Goal: Complete application form

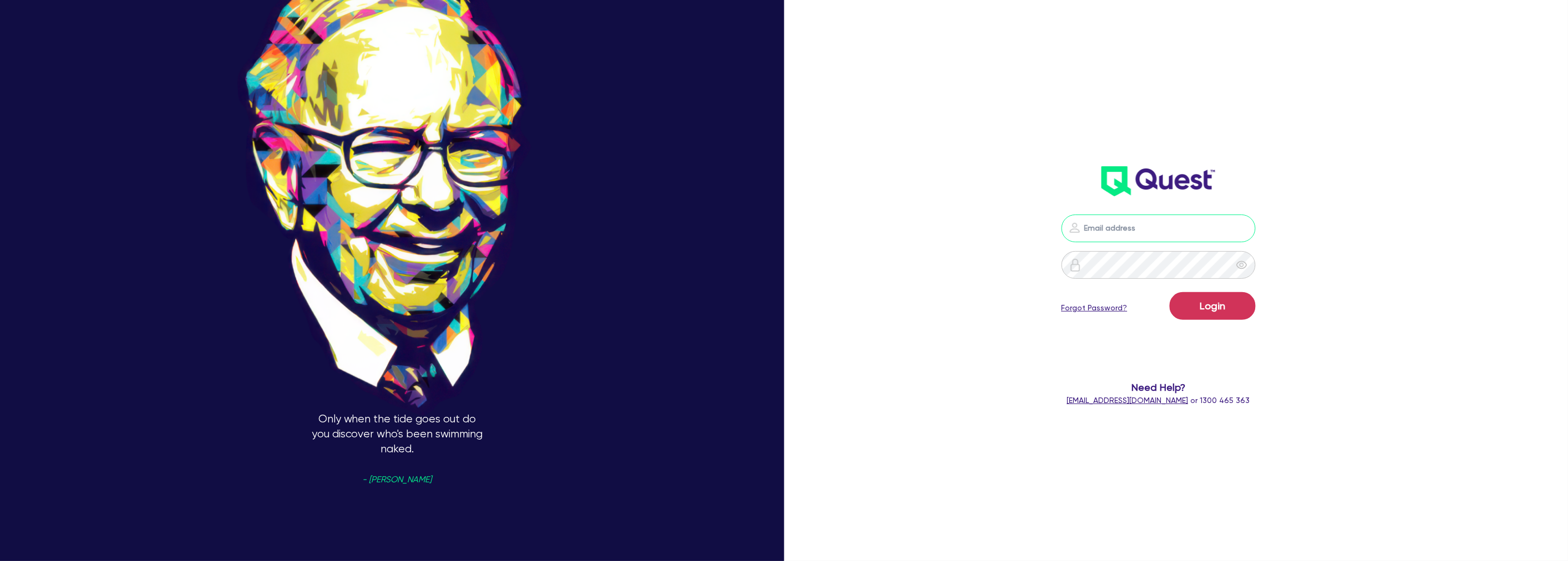
click at [1127, 215] on input "email" at bounding box center [1158, 228] width 194 height 28
type input "[PERSON_NAME][EMAIL_ADDRESS][PERSON_NAME][DOMAIN_NAME]"
click at [1197, 325] on form "[PERSON_NAME][EMAIL_ADDRESS][PERSON_NAME][DOMAIN_NAME] Login Forgot Password? N…" at bounding box center [1158, 310] width 438 height 191
click at [1197, 317] on button "Login" at bounding box center [1213, 305] width 86 height 28
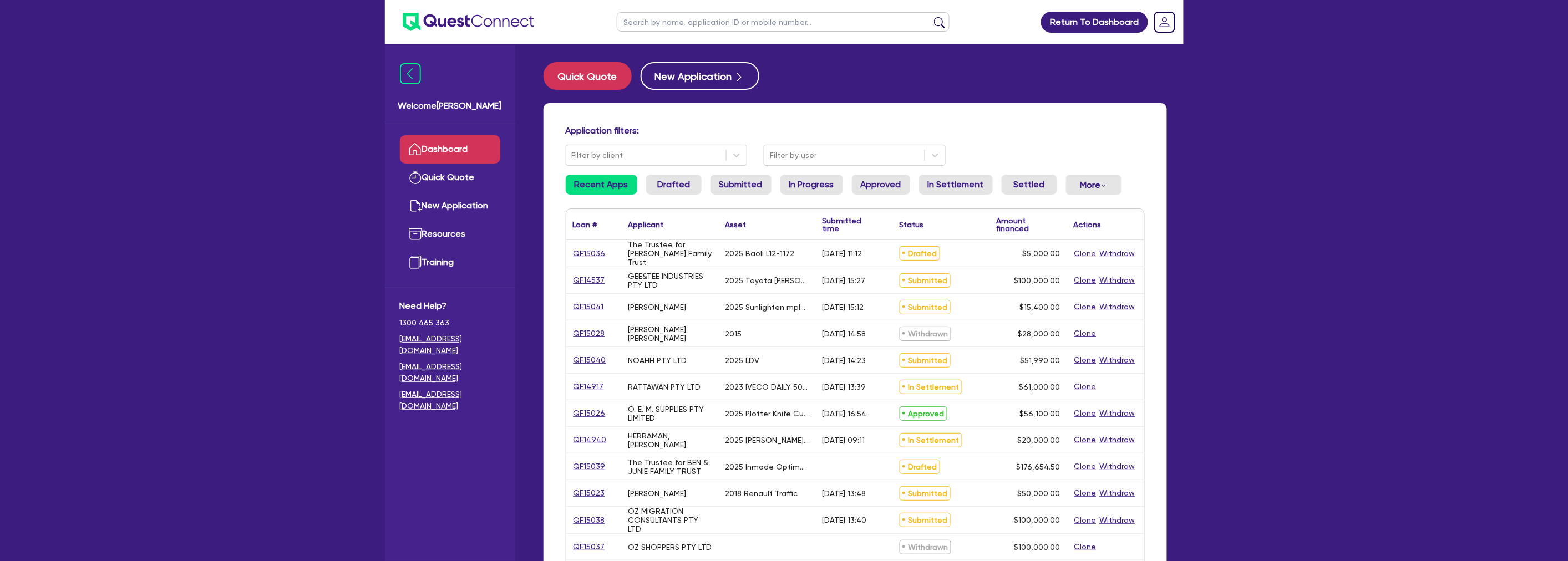
click at [331, 226] on div "Return To Dashboard Edit Profile Logout Welcome [PERSON_NAME] Quick Quote New A…" at bounding box center [784, 448] width 1568 height 896
click at [669, 18] on input "text" at bounding box center [783, 22] width 333 height 19
type input "track"
click at [930, 16] on button "submit" at bounding box center [939, 24] width 18 height 15
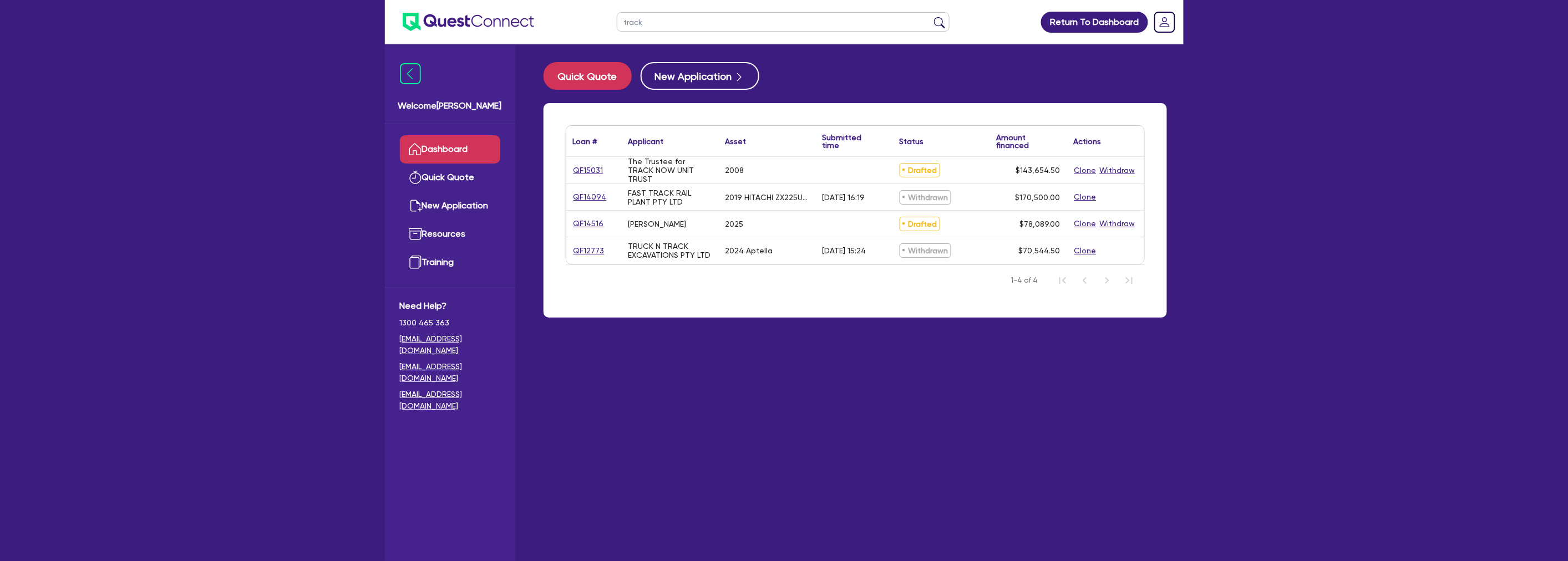
click at [820, 409] on main "Quick Quote New Application Loan # ▲ Applicant ▲ Asset Submitted time ▲ Status …" at bounding box center [855, 310] width 657 height 533
click at [587, 168] on link "QF15031" at bounding box center [589, 169] width 31 height 12
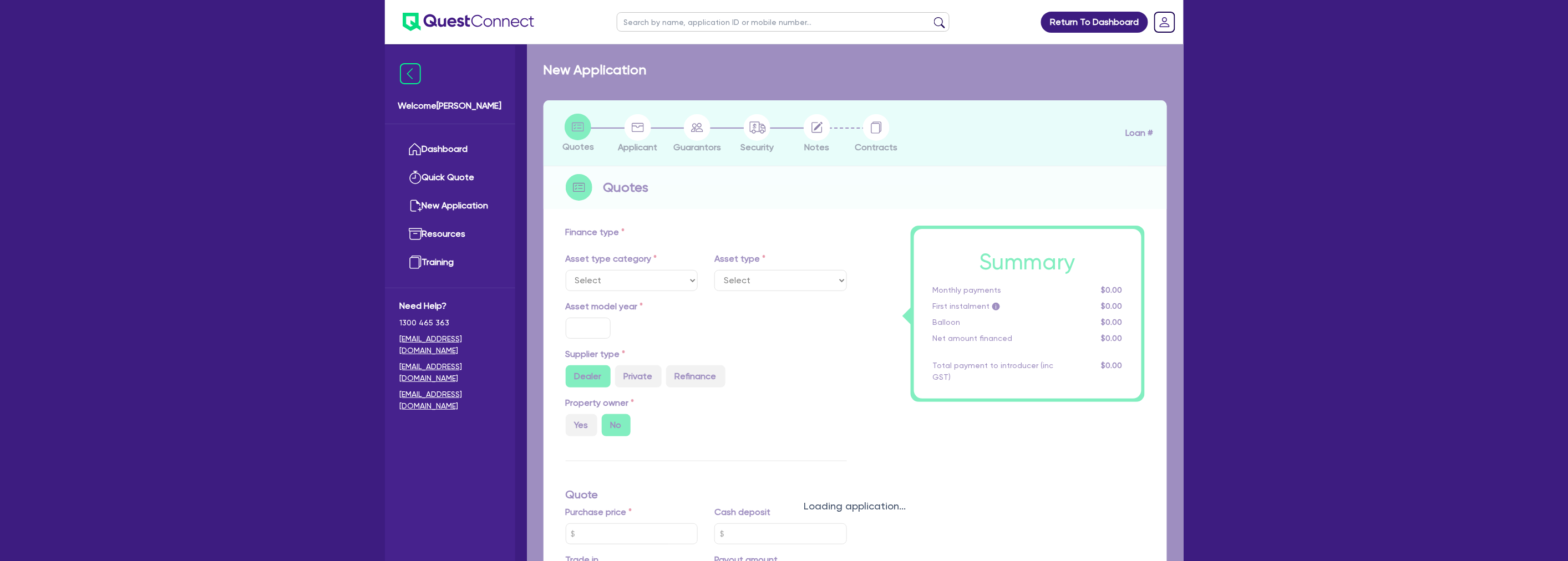
select select "TERTIARY_ASSETS"
type input "2008"
type input "210,000"
type input "67,000"
type input "30"
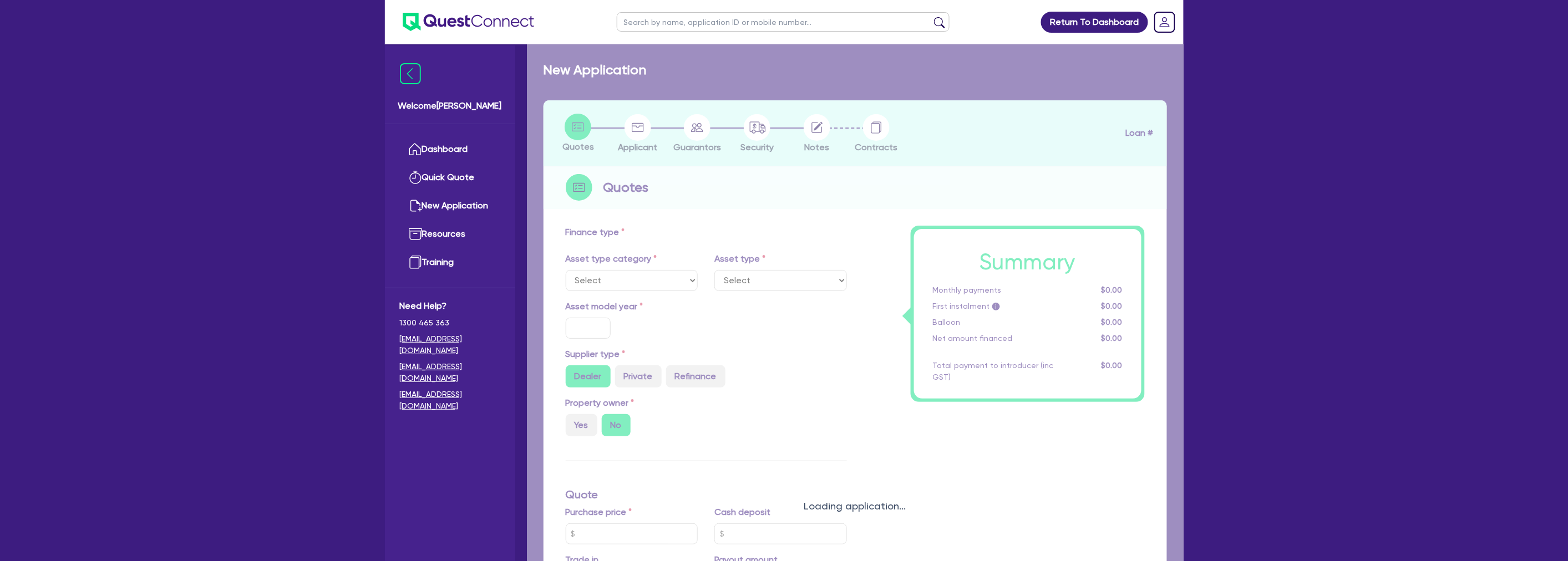
type input "63,000"
type input "4.87"
type input "7,000"
type input "15"
select select "WATERCRAFT"
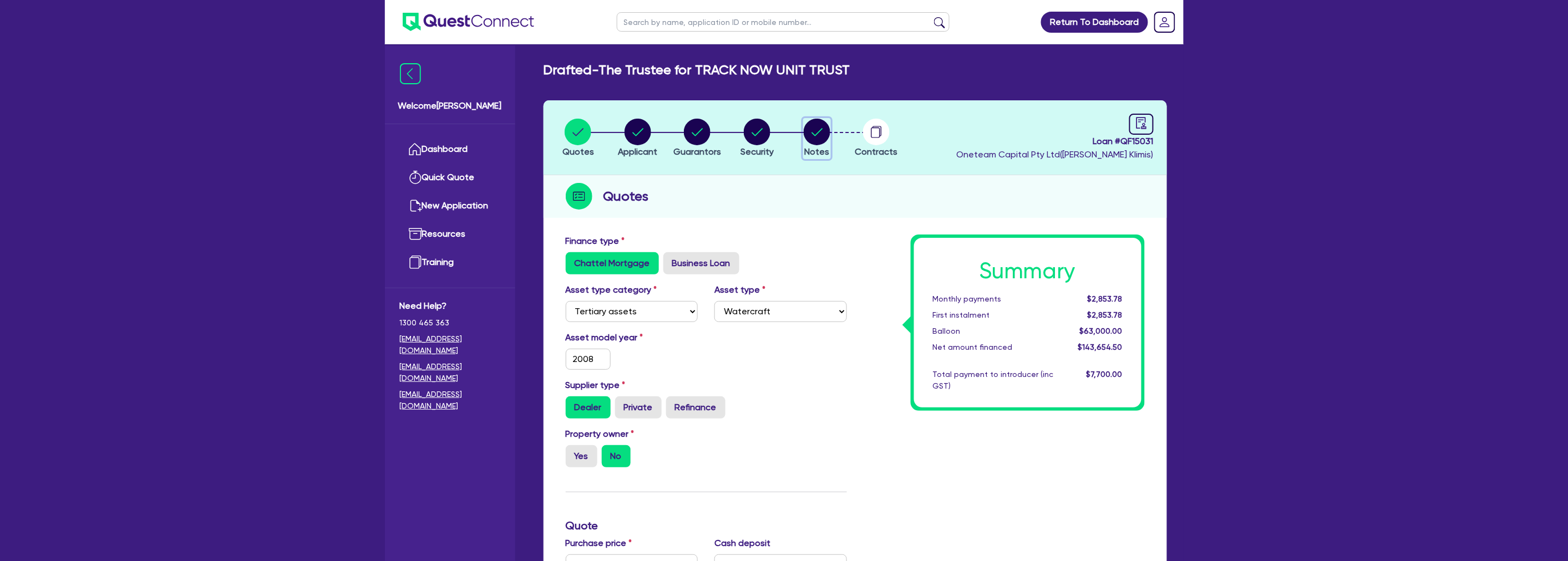
click at [817, 134] on icon "button" at bounding box center [818, 132] width 11 height 8
select select "Quest Finance - Platform Funding"
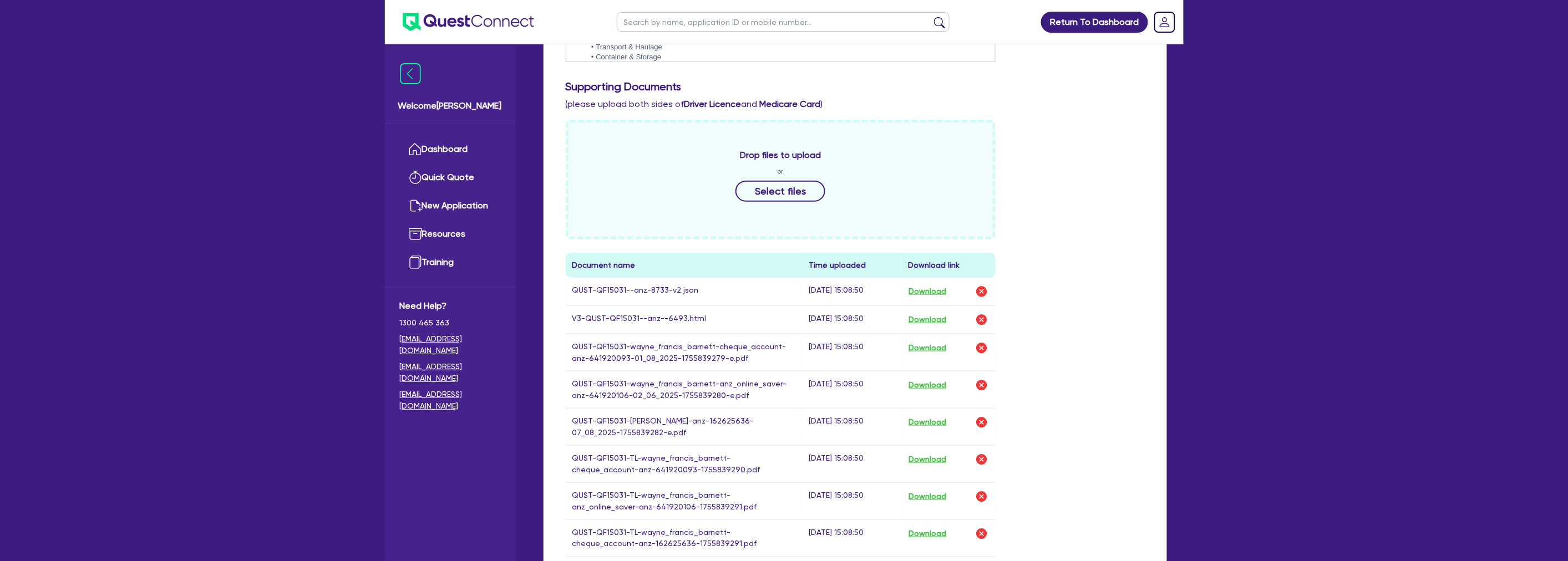
scroll to position [554, 0]
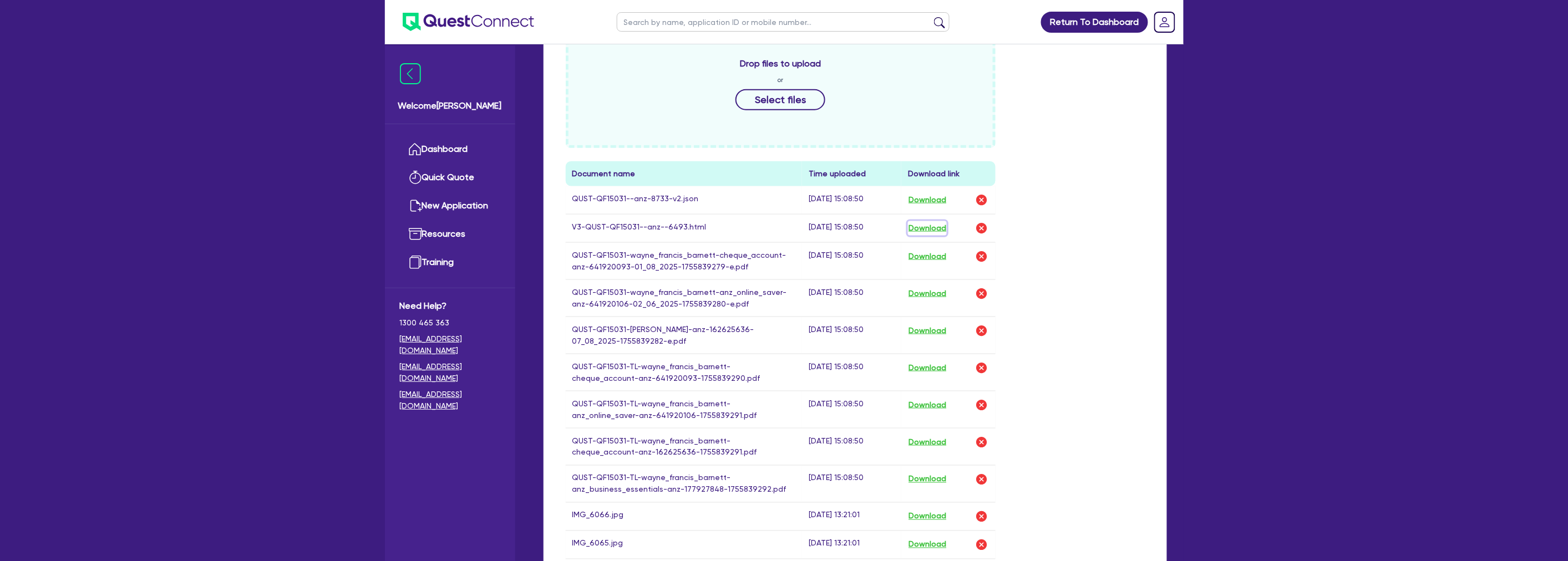
click at [921, 228] on button "Download" at bounding box center [927, 228] width 39 height 14
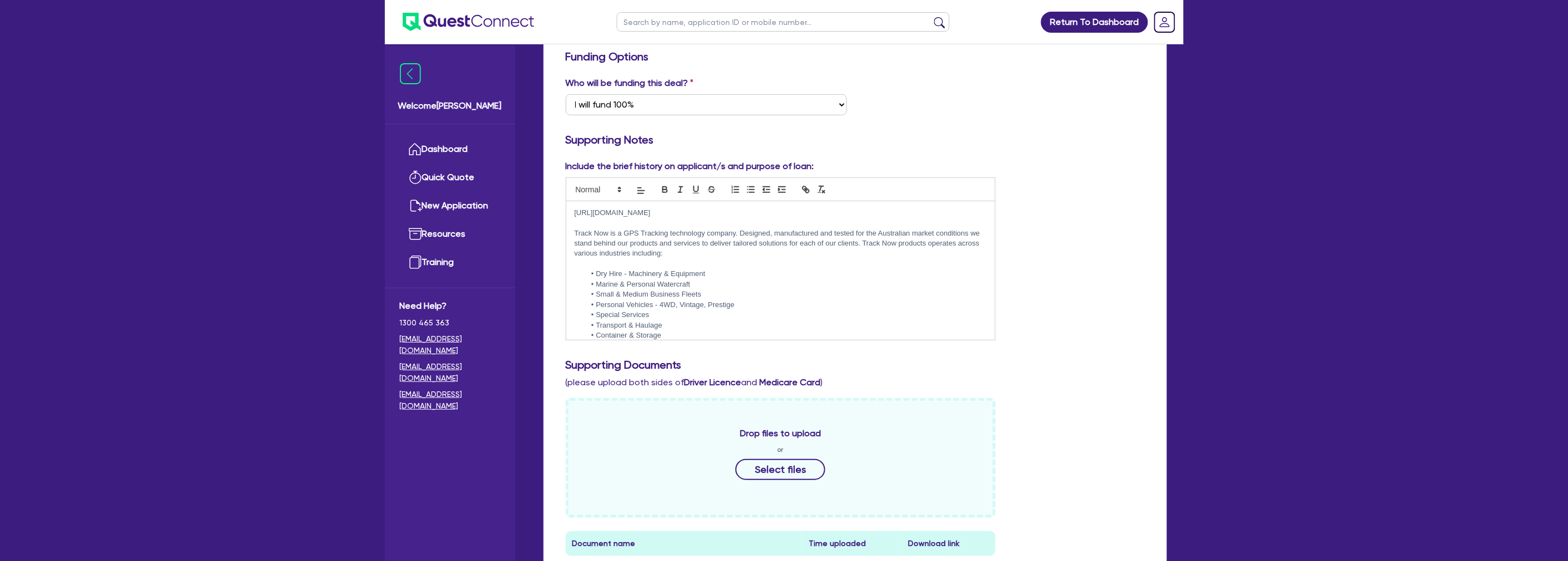
scroll to position [0, 0]
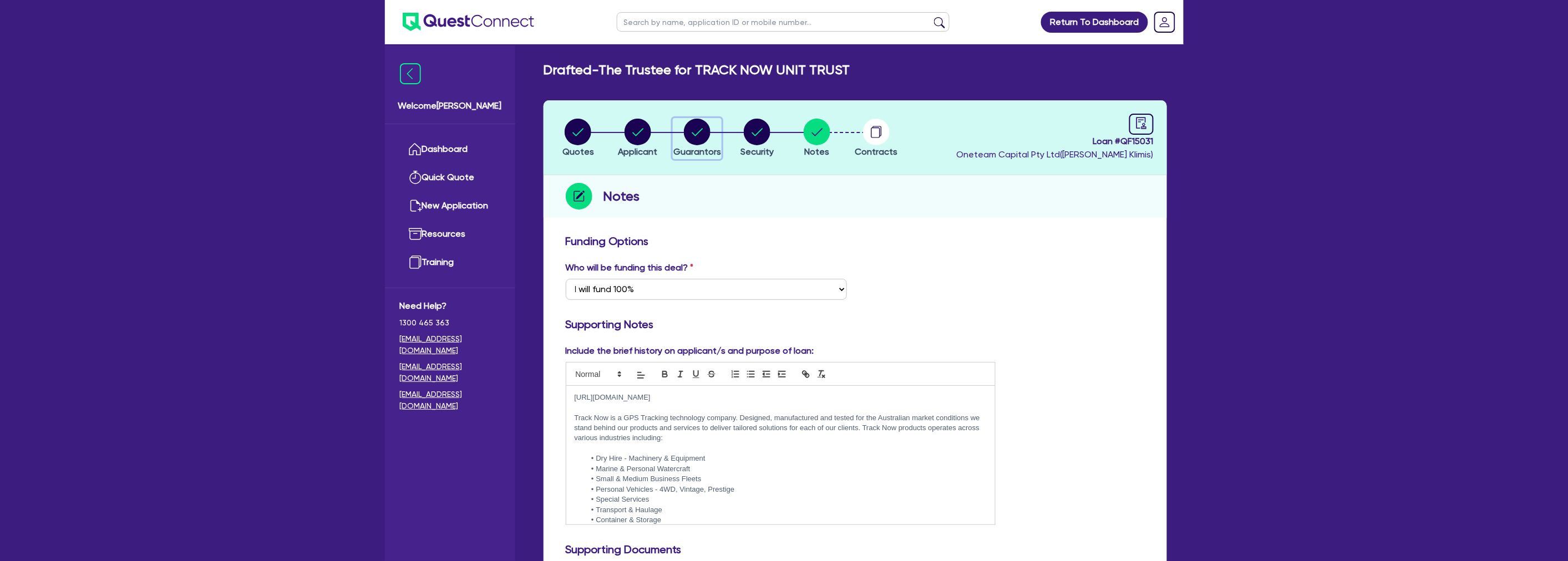
click at [696, 123] on circle "button" at bounding box center [697, 132] width 27 height 27
select select "MR"
select select "QLD"
select select "MARRIED"
select select "PROPERTY"
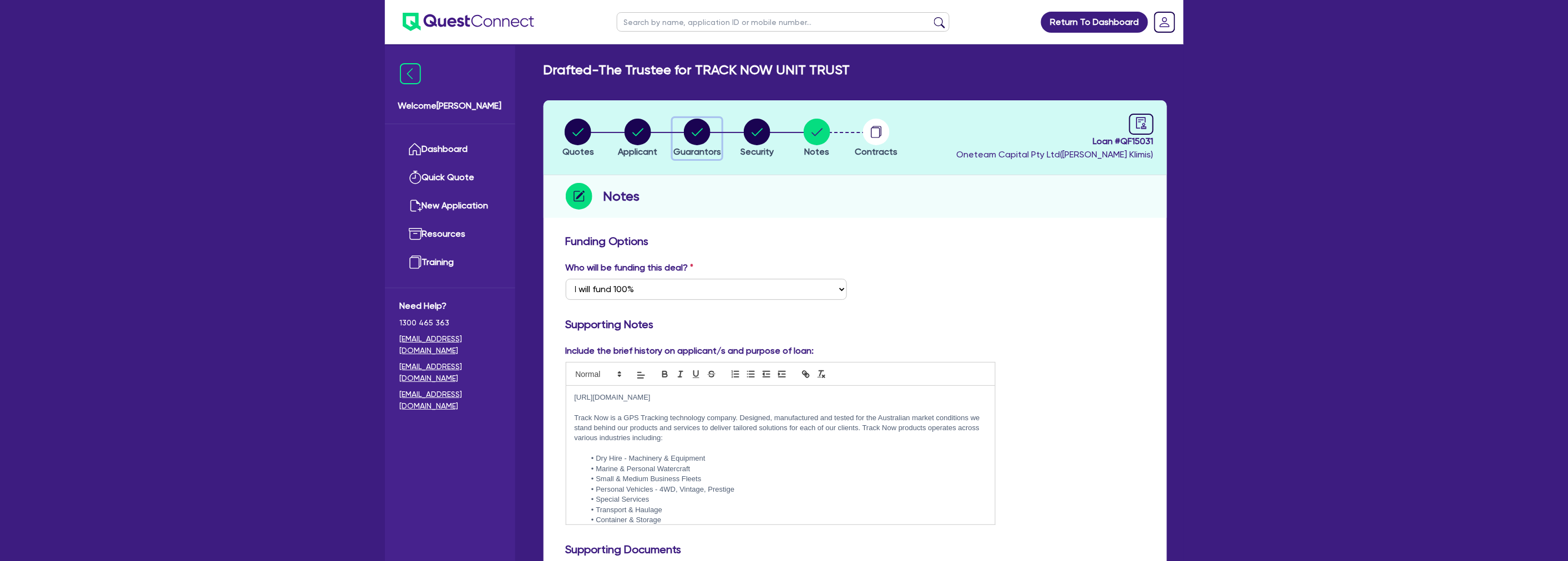
select select "CASH"
select select "INVESTMENT_PROPERTY"
select select "VEHICLE"
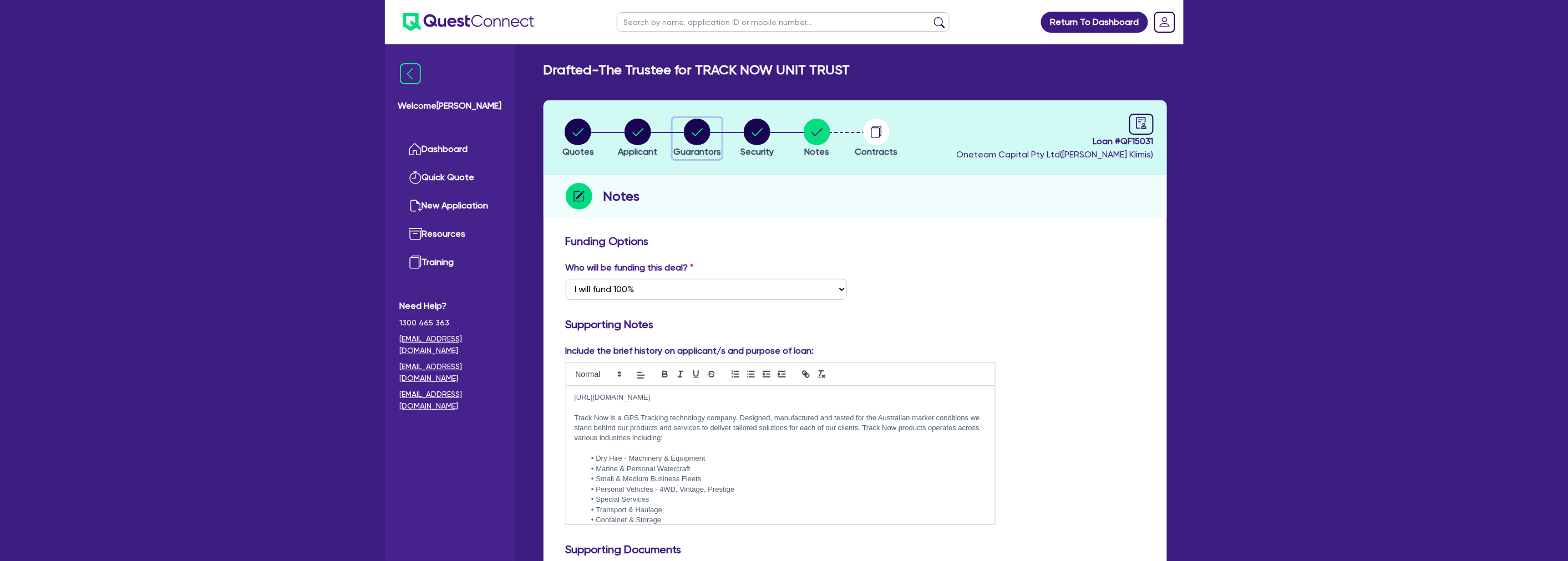
select select "MORTGAGE"
select select "INVESTMENT_PROPERTY_LOAN"
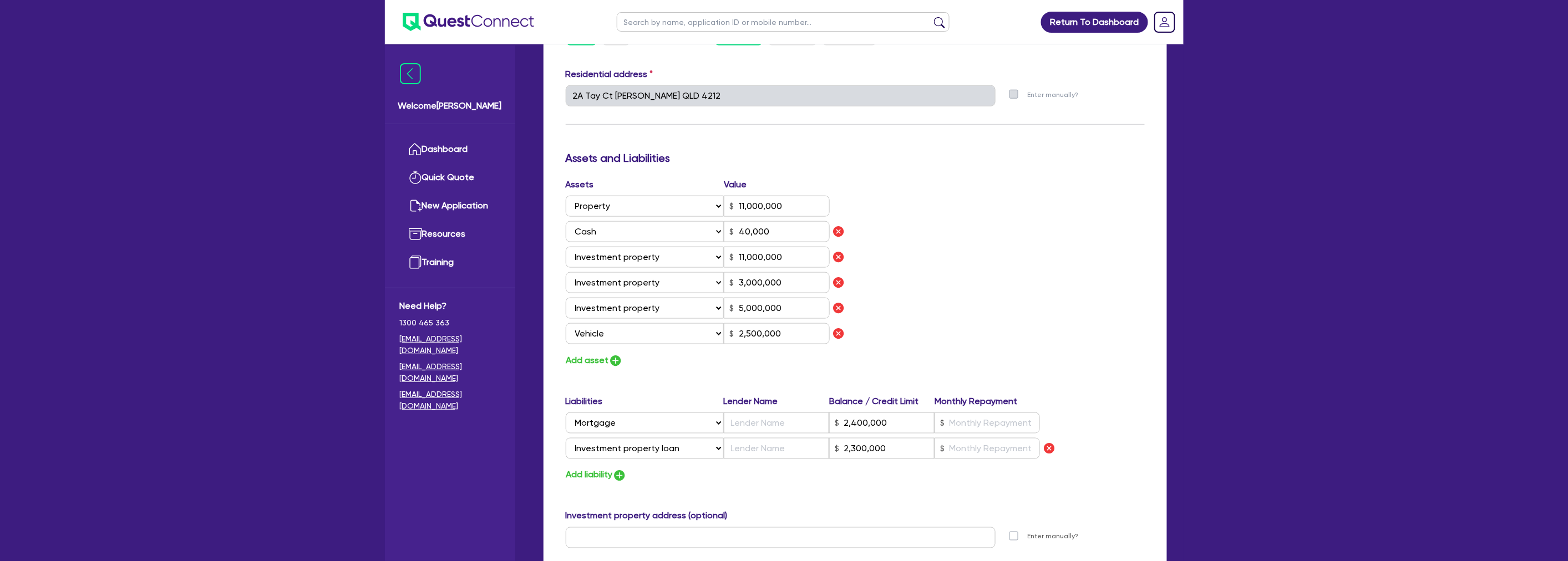
scroll to position [617, 0]
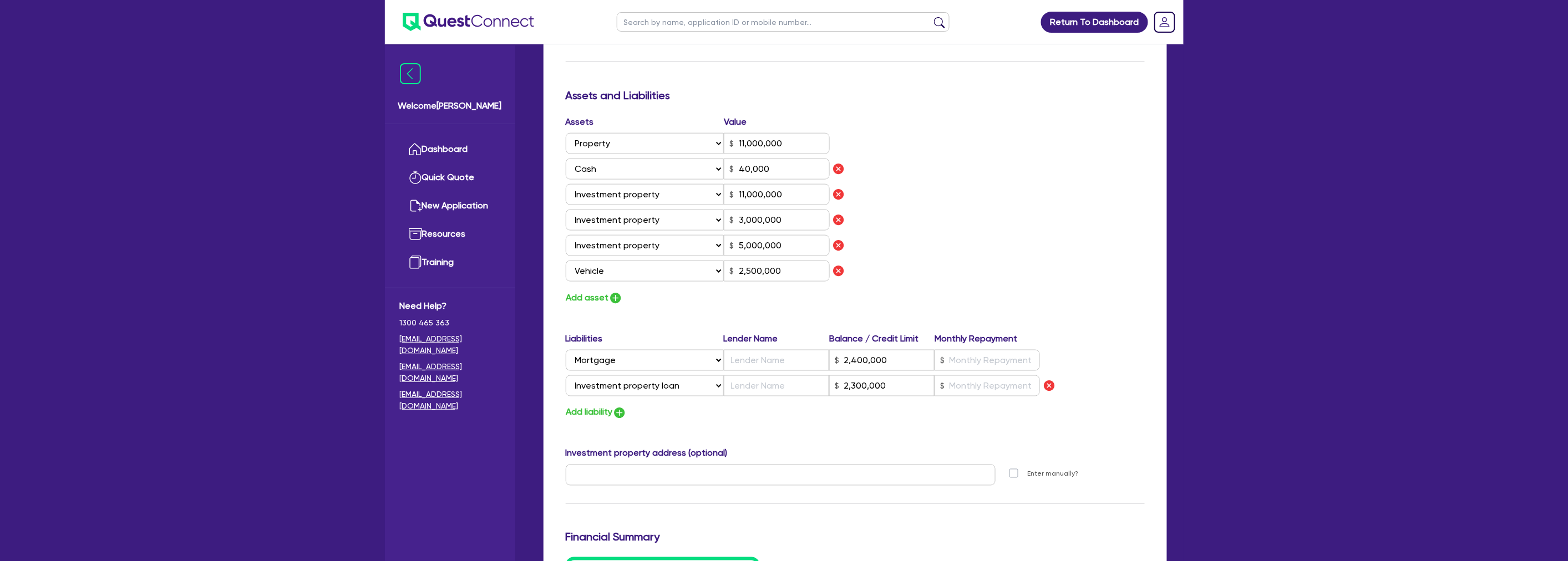
click at [1017, 170] on div "Assets Value Select Asset Cash Property Investment property Vehicle Truck Trail…" at bounding box center [855, 211] width 595 height 191
click at [795, 351] on input "text" at bounding box center [776, 361] width 105 height 21
type input "2"
type input "0438 105 805"
type input "11,000,000"
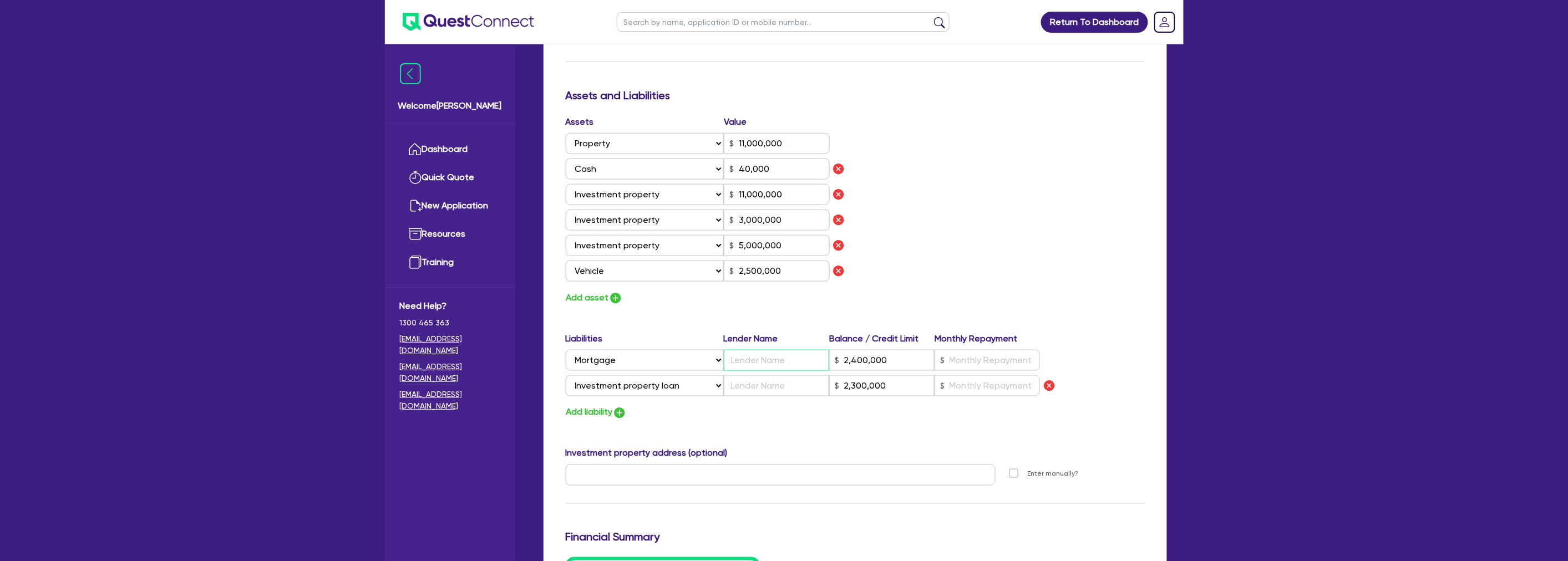
type input "40,000"
type input "11,000,000"
type input "3,000,000"
type input "5,000,000"
type input "2,500,000"
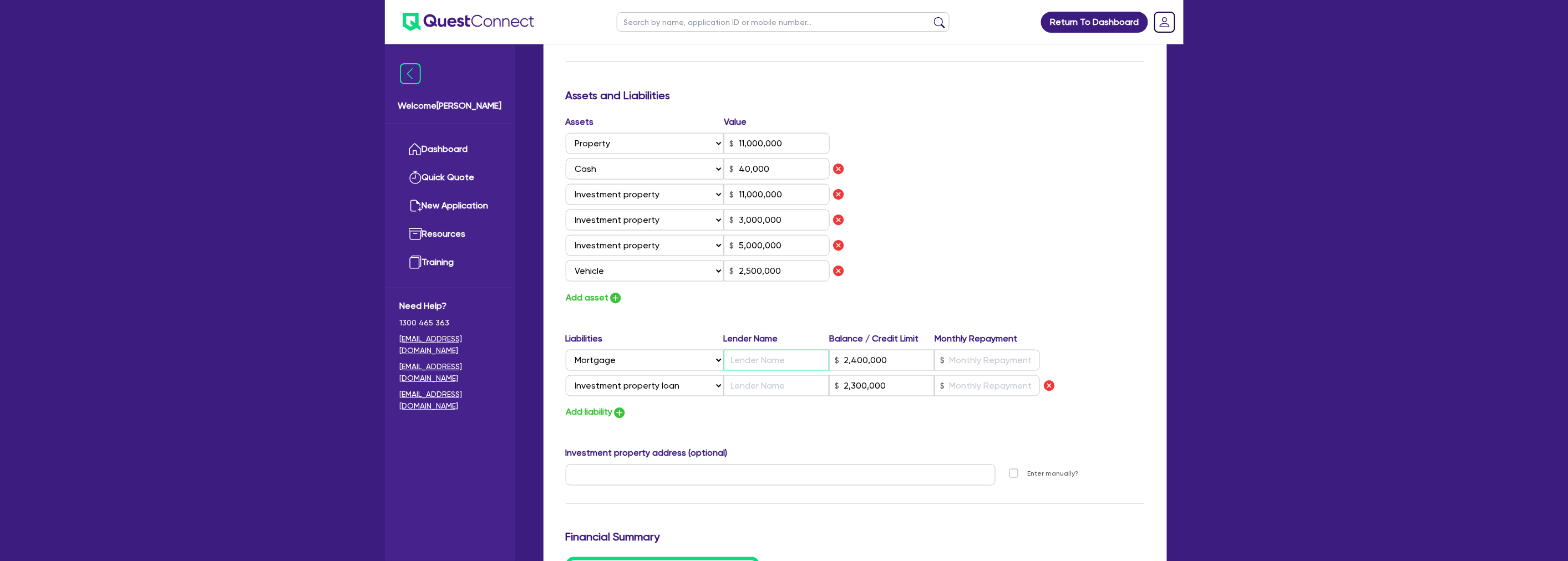
type input "C"
type input "2,400,000"
type input "2,300,000"
type input "2"
type input "0438 105 805"
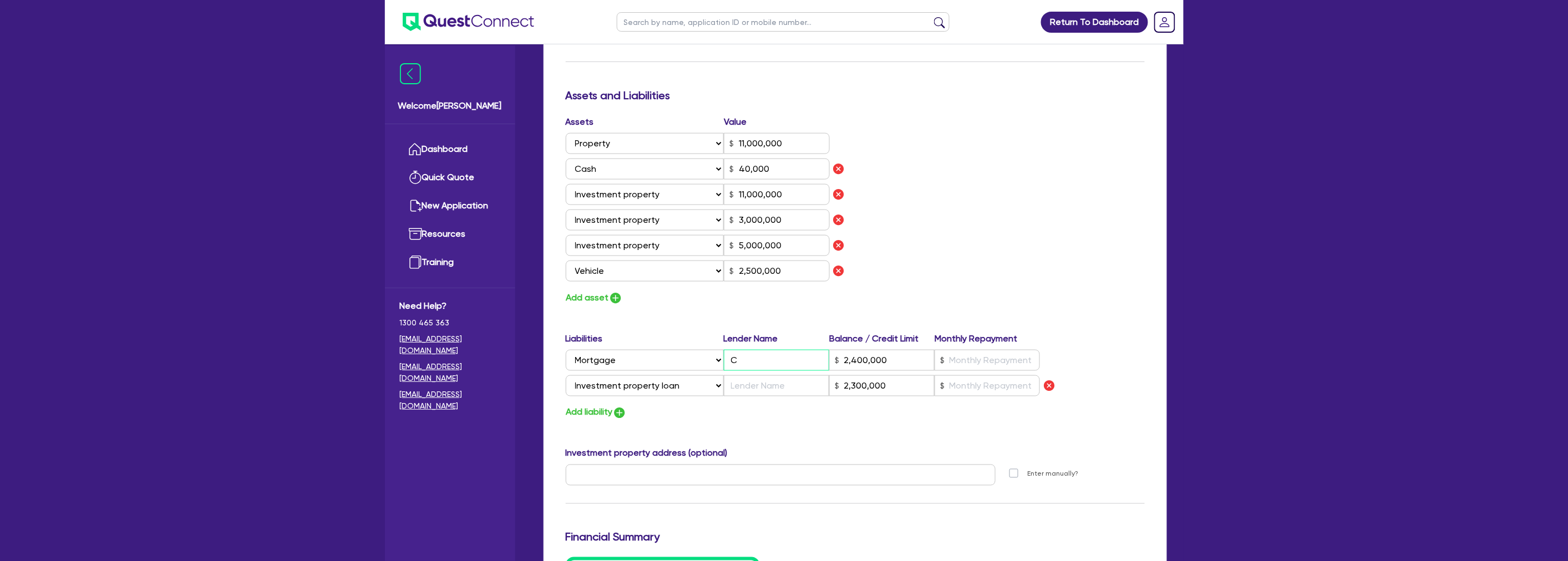
type input "11,000,000"
type input "40,000"
type input "11,000,000"
type input "3,000,000"
type input "5,000,000"
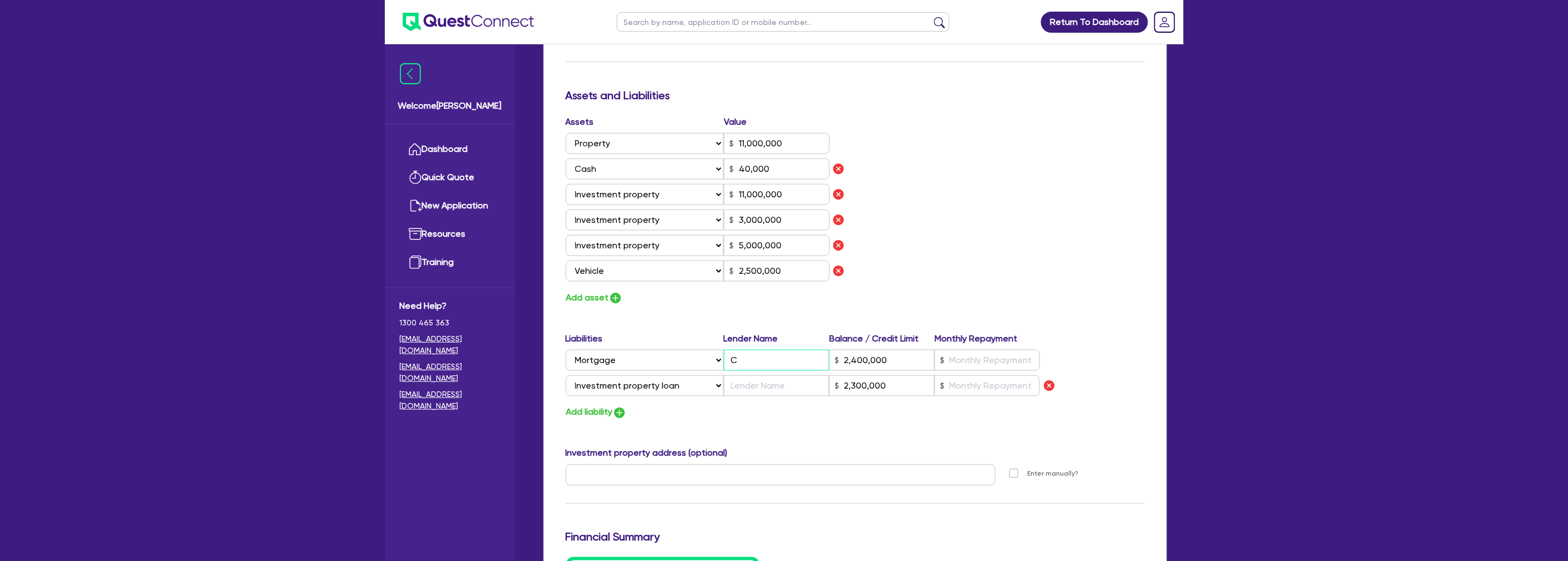
type input "2,500,000"
type input "CB"
type input "2,400,000"
type input "2,300,000"
type input "2"
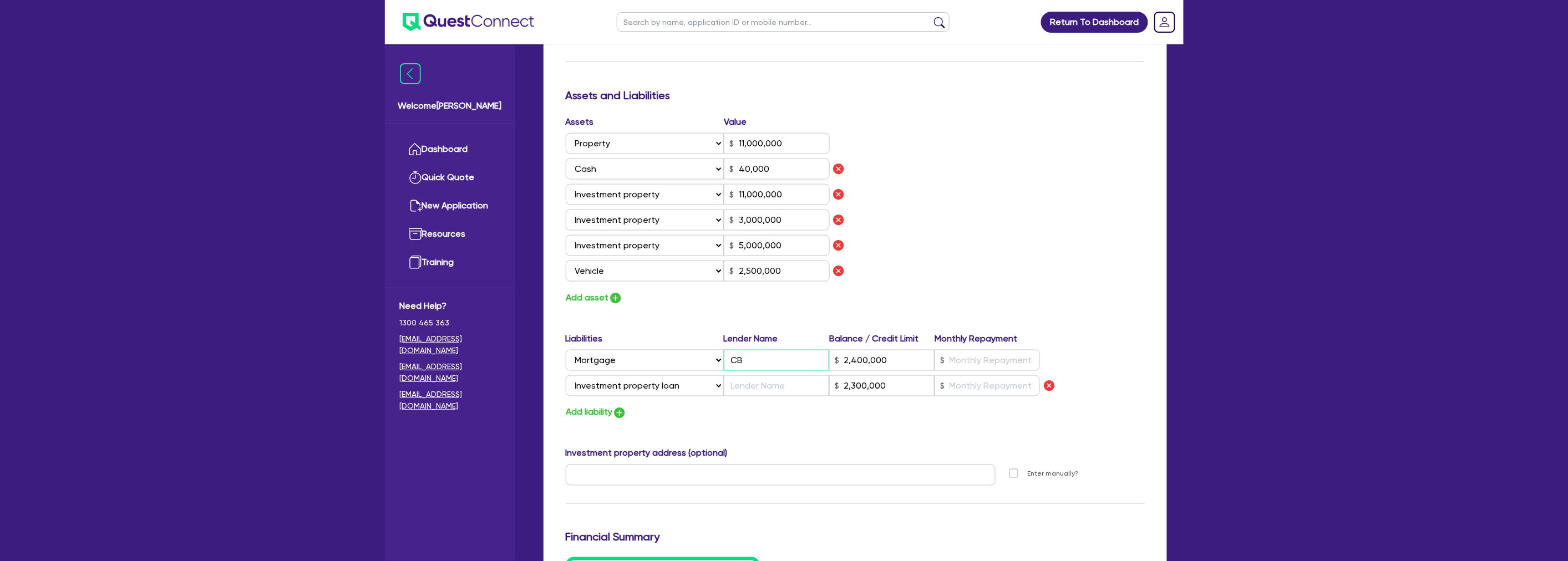
type input "0438 105 805"
type input "11,000,000"
type input "40,000"
type input "11,000,000"
type input "3,000,000"
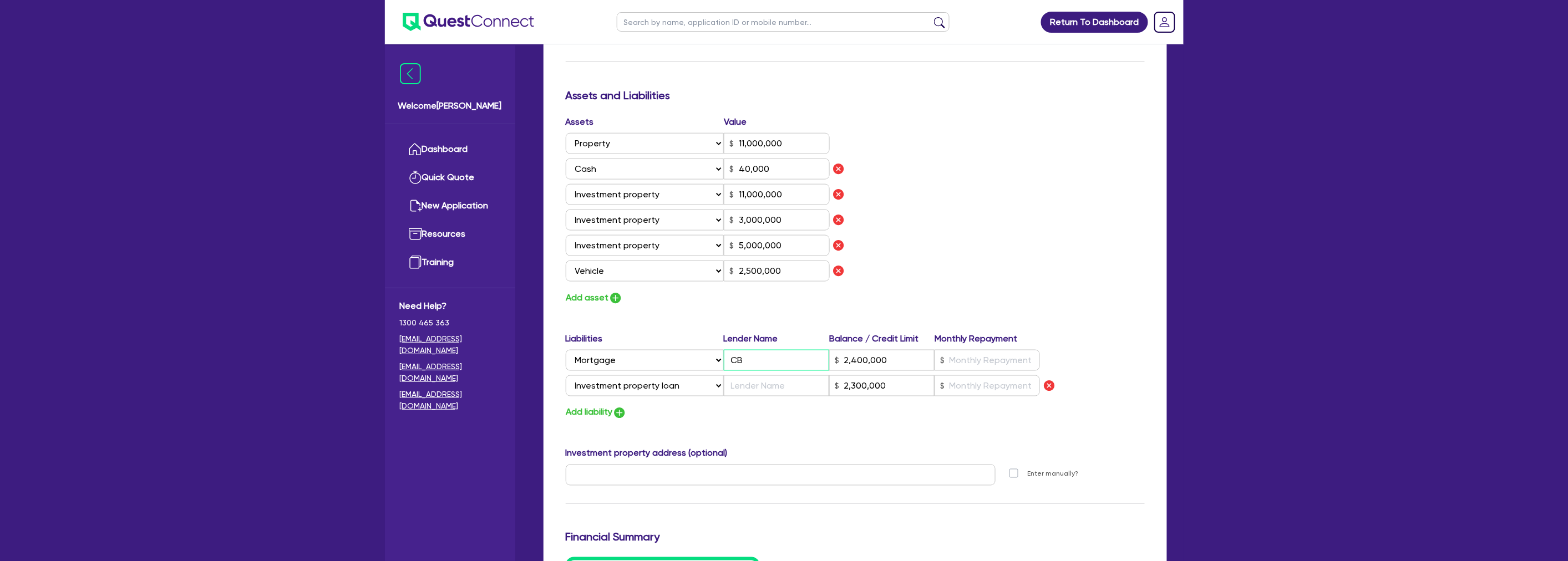
type input "5,000,000"
type input "2,500,000"
type input "CBA"
type input "2,400,000"
type input "2,300,000"
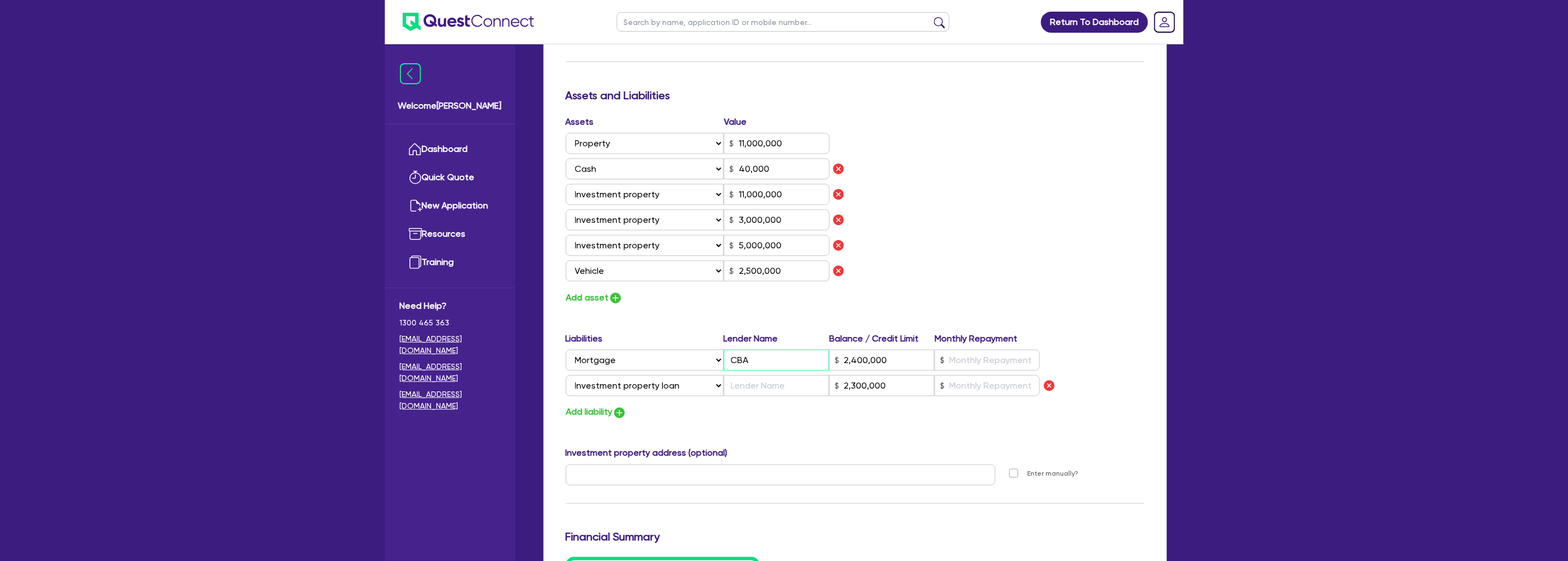
type input "CBA"
type input "2"
type input "0438 105 805"
type input "11,000,000"
type input "40,000"
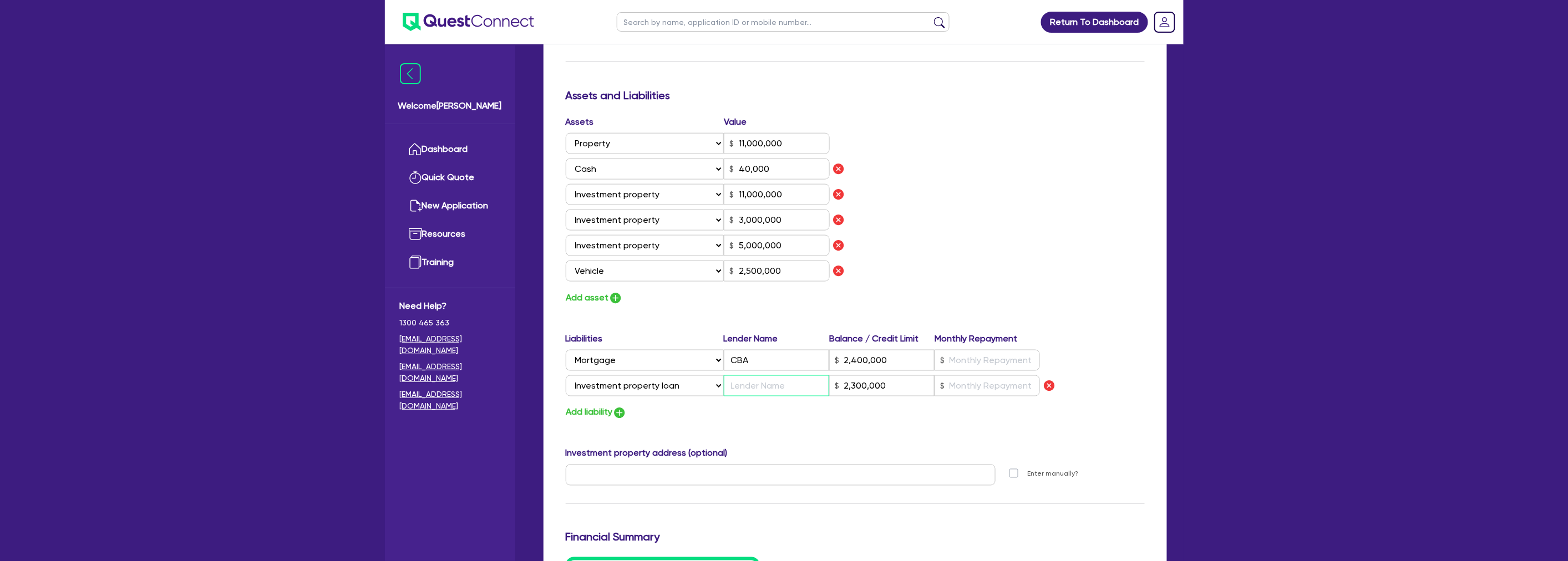
type input "11,000,000"
type input "3,000,000"
type input "5,000,000"
type input "2,500,000"
type input "2,400,000"
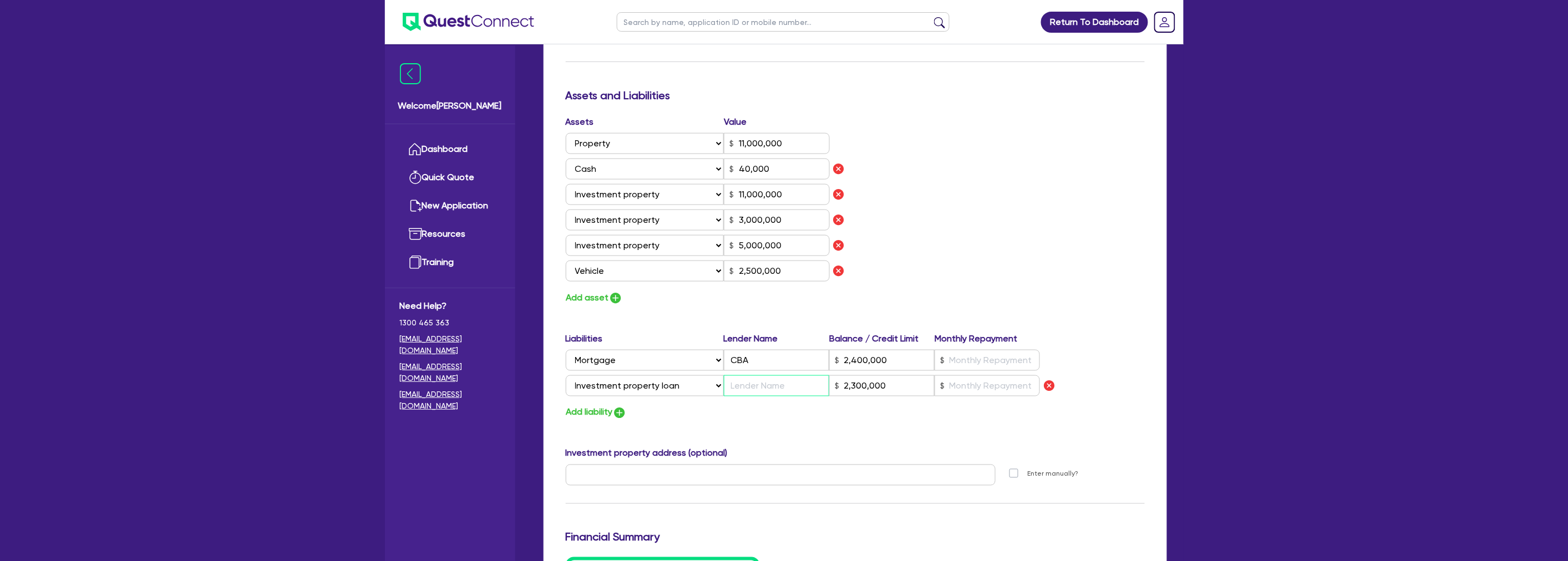
type input "M"
type input "2,300,000"
type input "2"
type input "0438 105 805"
type input "11,000,000"
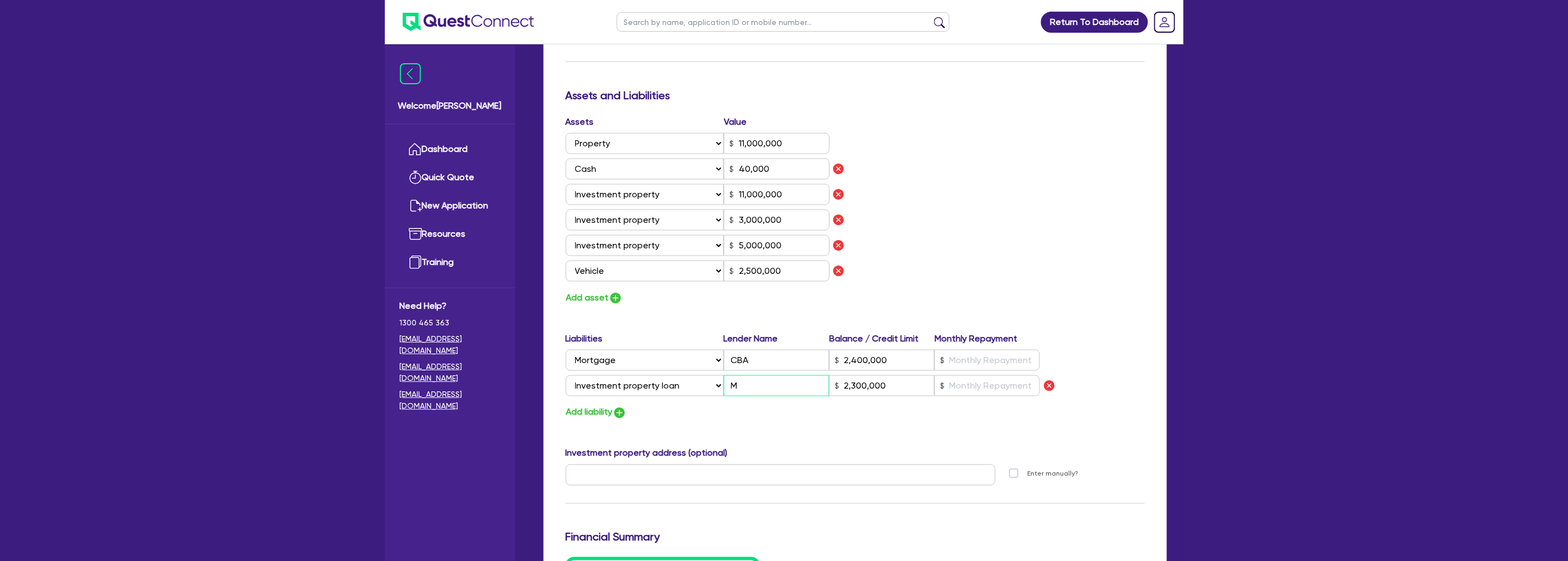
type input "40,000"
type input "11,000,000"
type input "3,000,000"
type input "5,000,000"
type input "2,500,000"
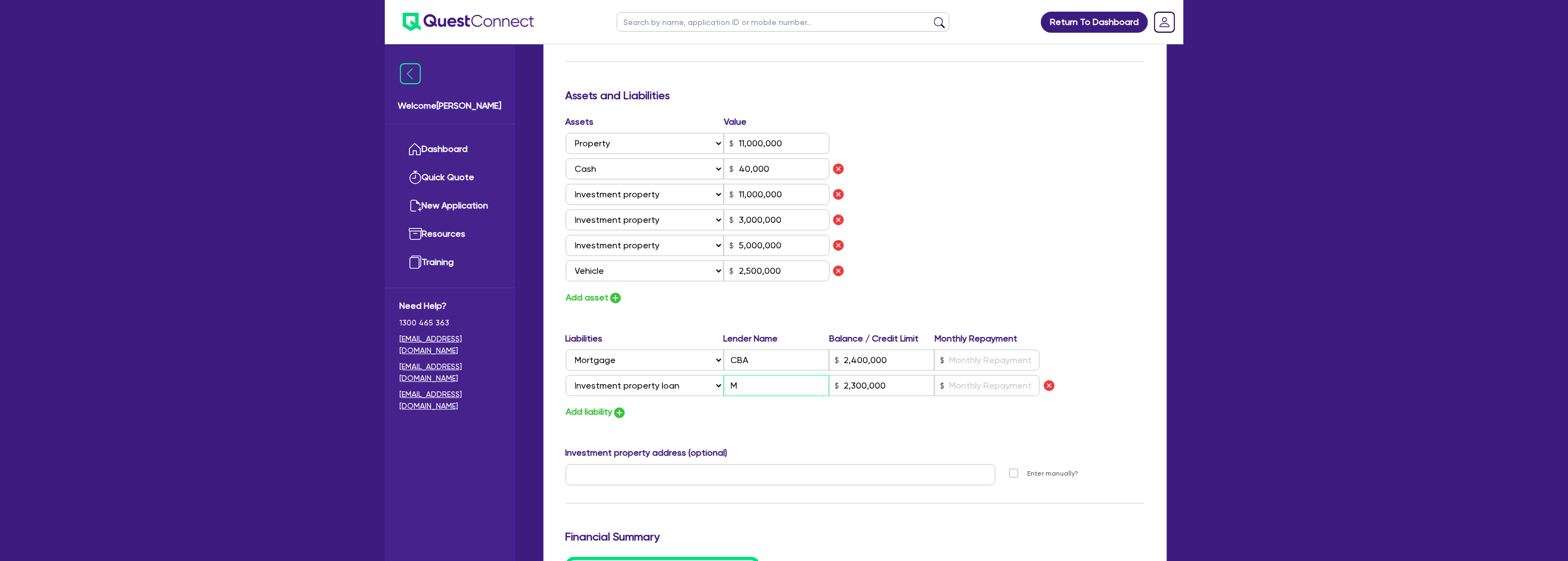
type input "2,400,000"
type input "Mo"
type input "2,300,000"
type input "2"
type input "0438 105 805"
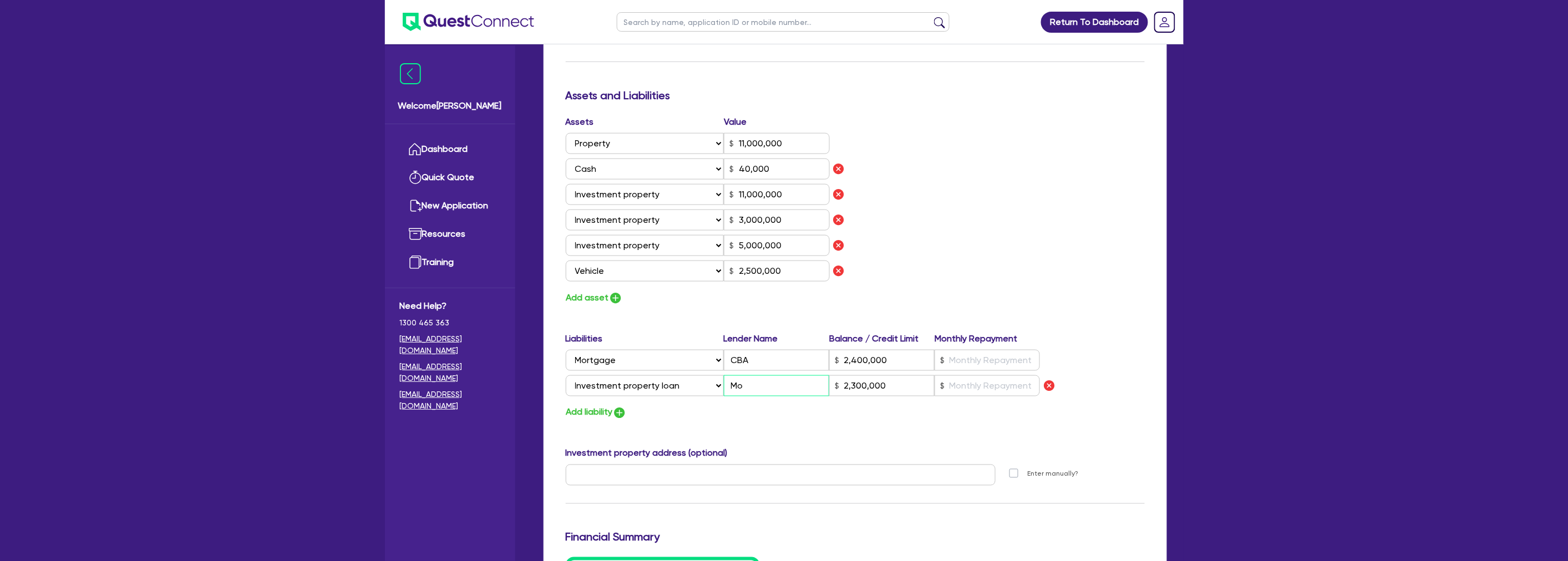
type input "11,000,000"
type input "40,000"
type input "11,000,000"
type input "3,000,000"
type input "5,000,000"
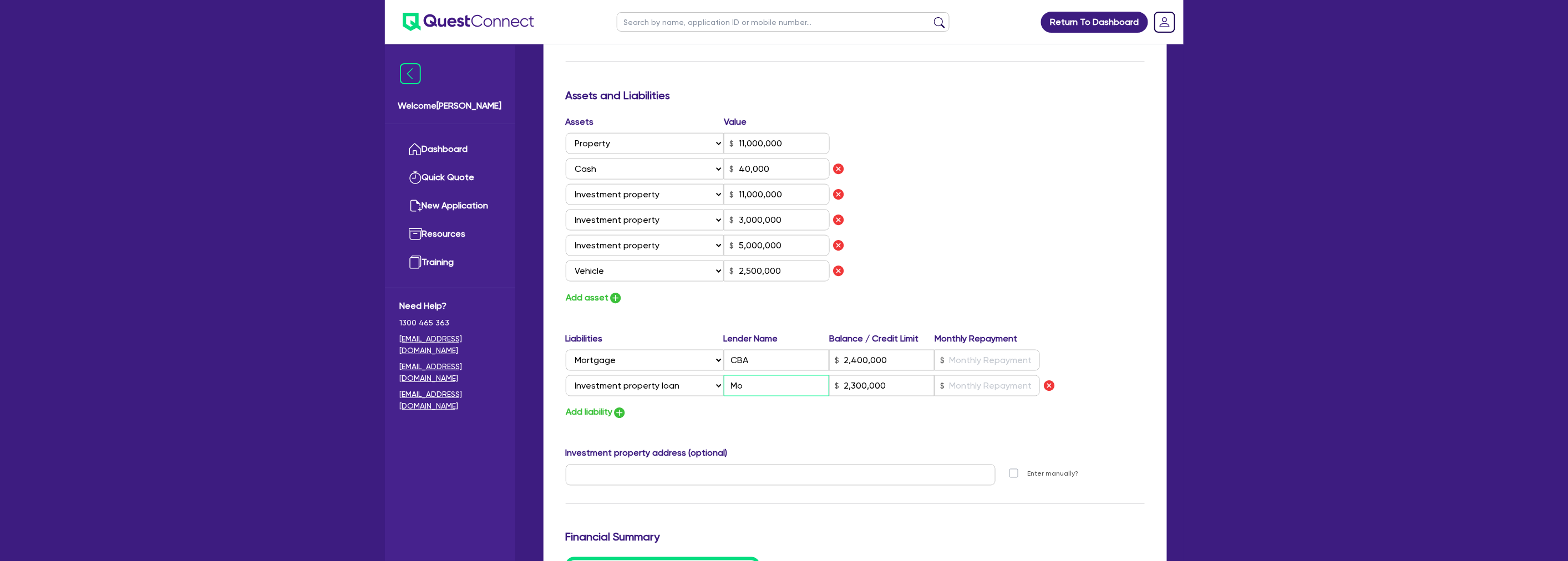
type input "2,500,000"
type input "2,400,000"
type input "Mor"
type input "2,300,000"
type input "2"
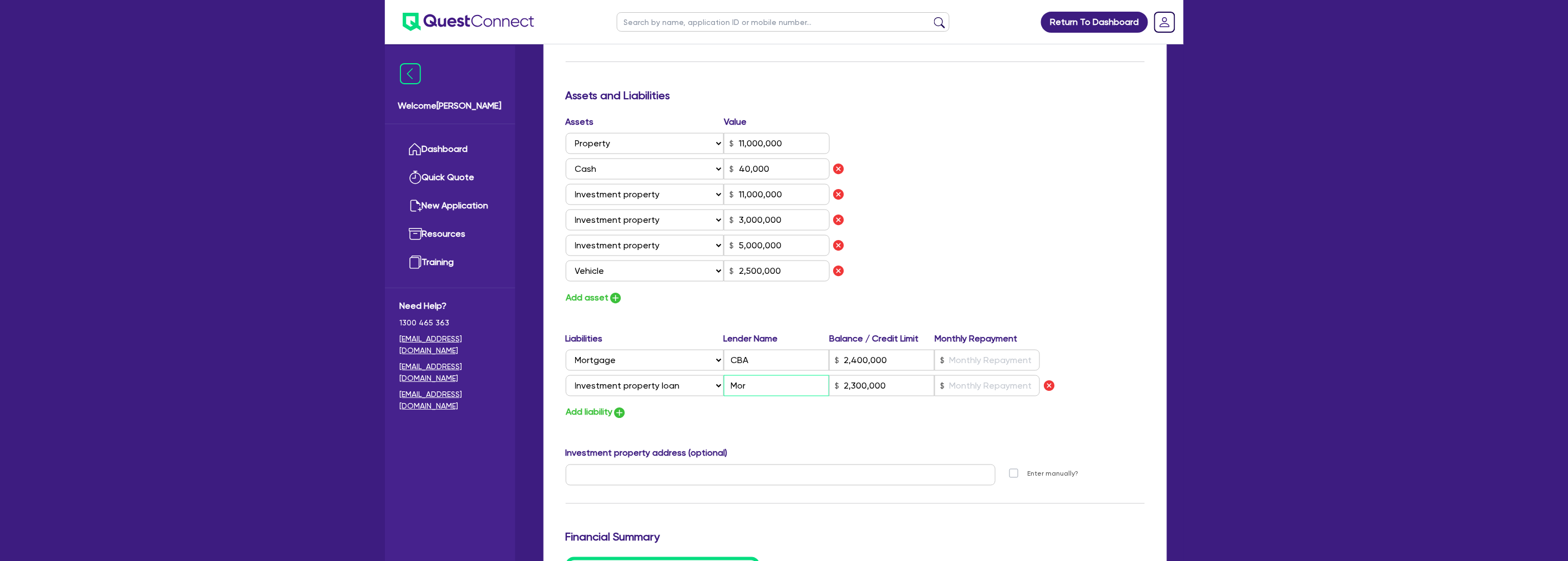
type input "0438 105 805"
type input "11,000,000"
type input "40,000"
type input "11,000,000"
type input "3,000,000"
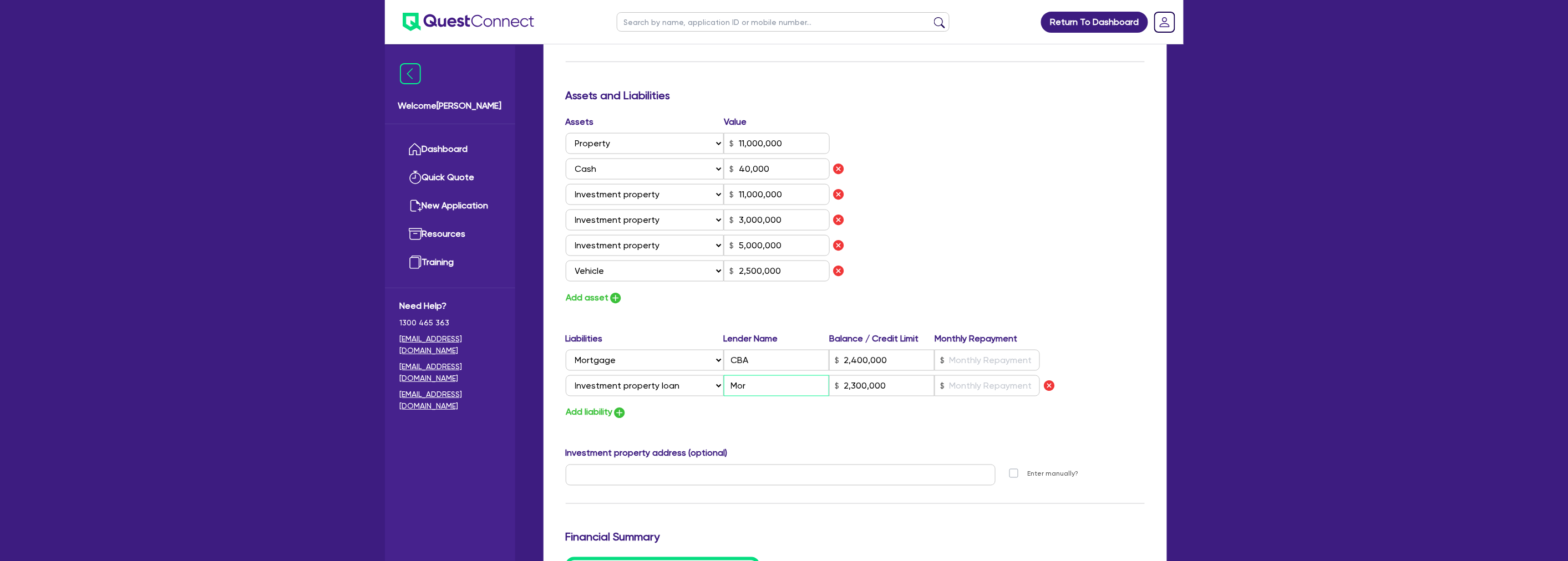
type input "5,000,000"
type input "2,500,000"
type input "2,400,000"
type input "Mort"
type input "2,300,000"
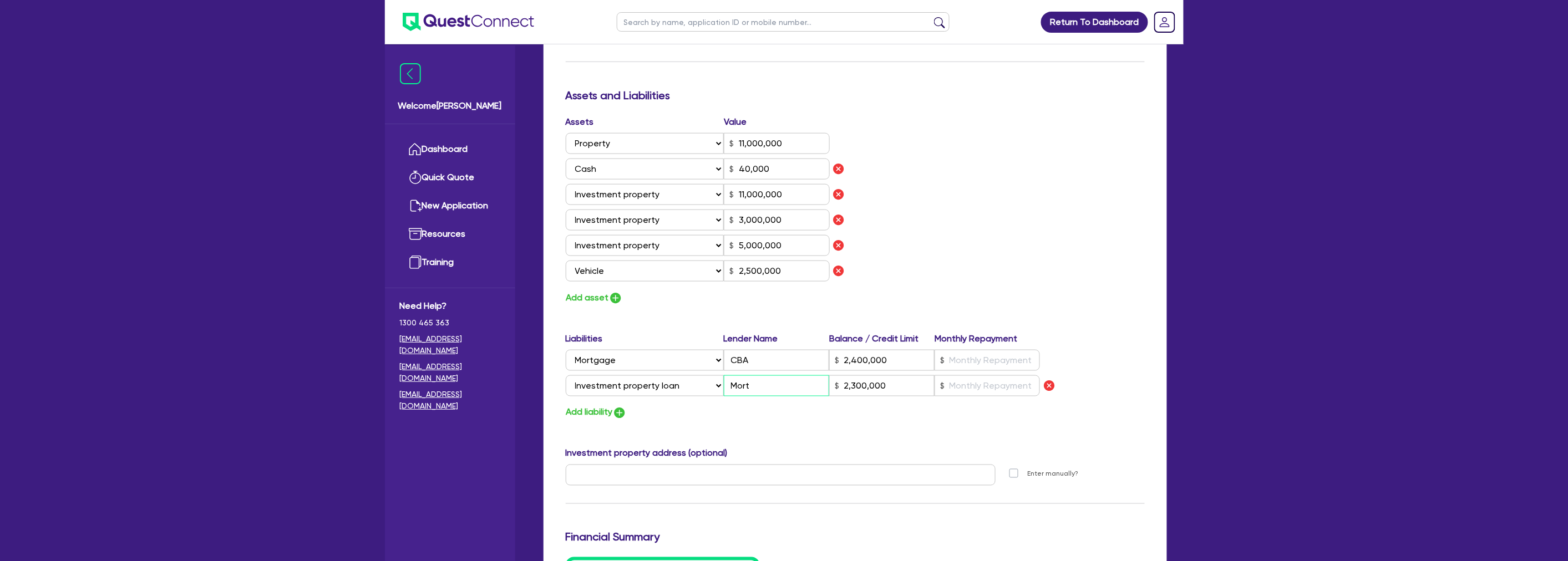
type input "2"
type input "0438 105 805"
type input "11,000,000"
type input "40,000"
type input "11,000,000"
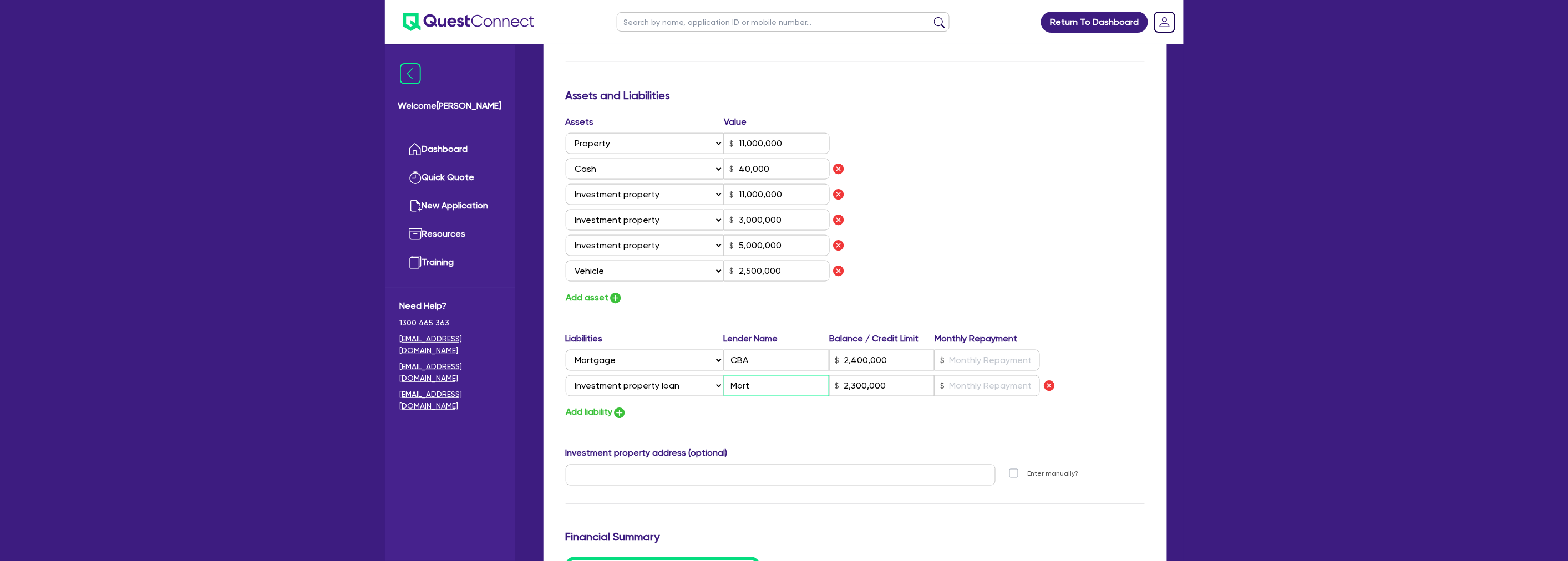
type input "3,000,000"
type input "5,000,000"
type input "2,500,000"
type input "2,400,000"
type input "Mortg"
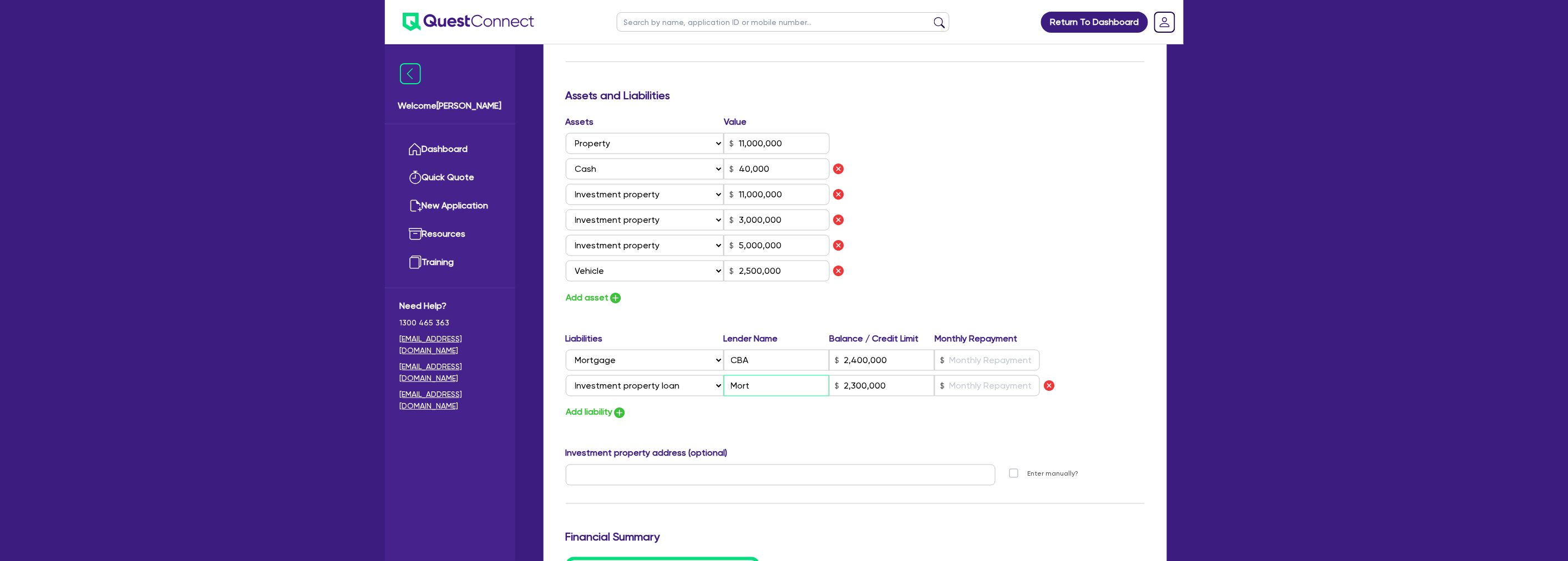
type input "2,300,000"
type input "2"
type input "0438 105 805"
type input "11,000,000"
type input "40,000"
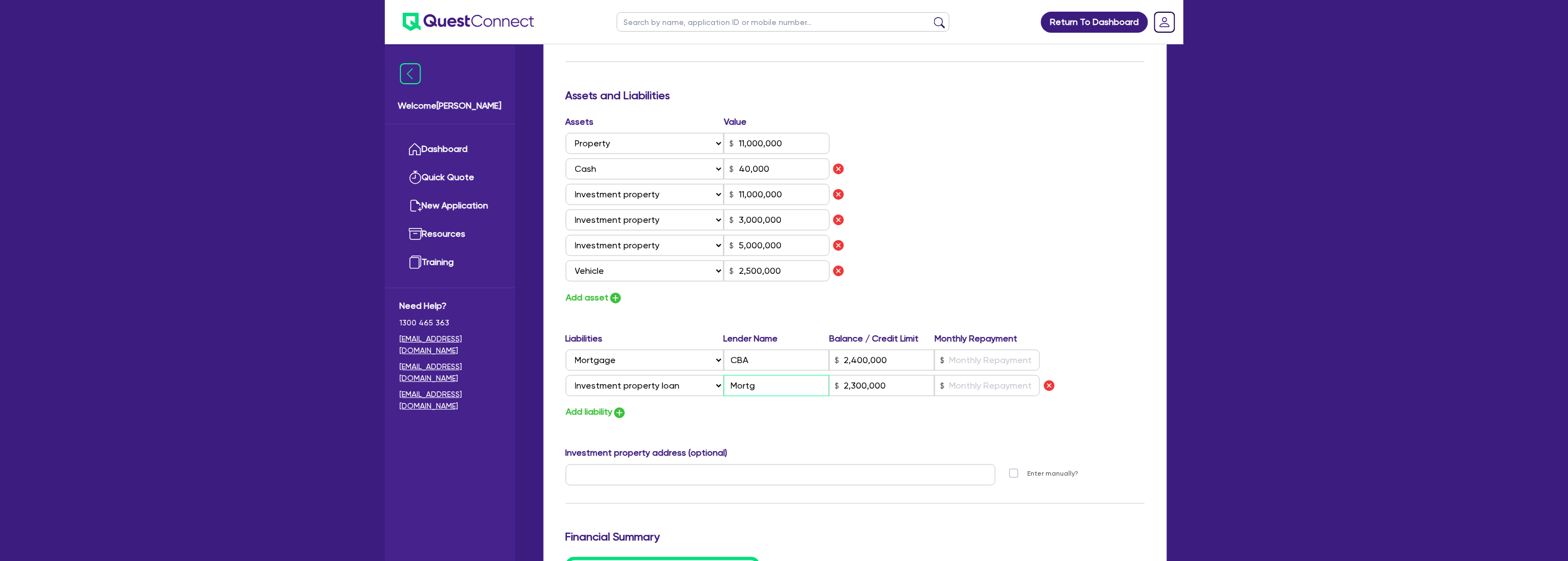
type input "11,000,000"
type input "3,000,000"
type input "5,000,000"
type input "2,500,000"
type input "2,400,000"
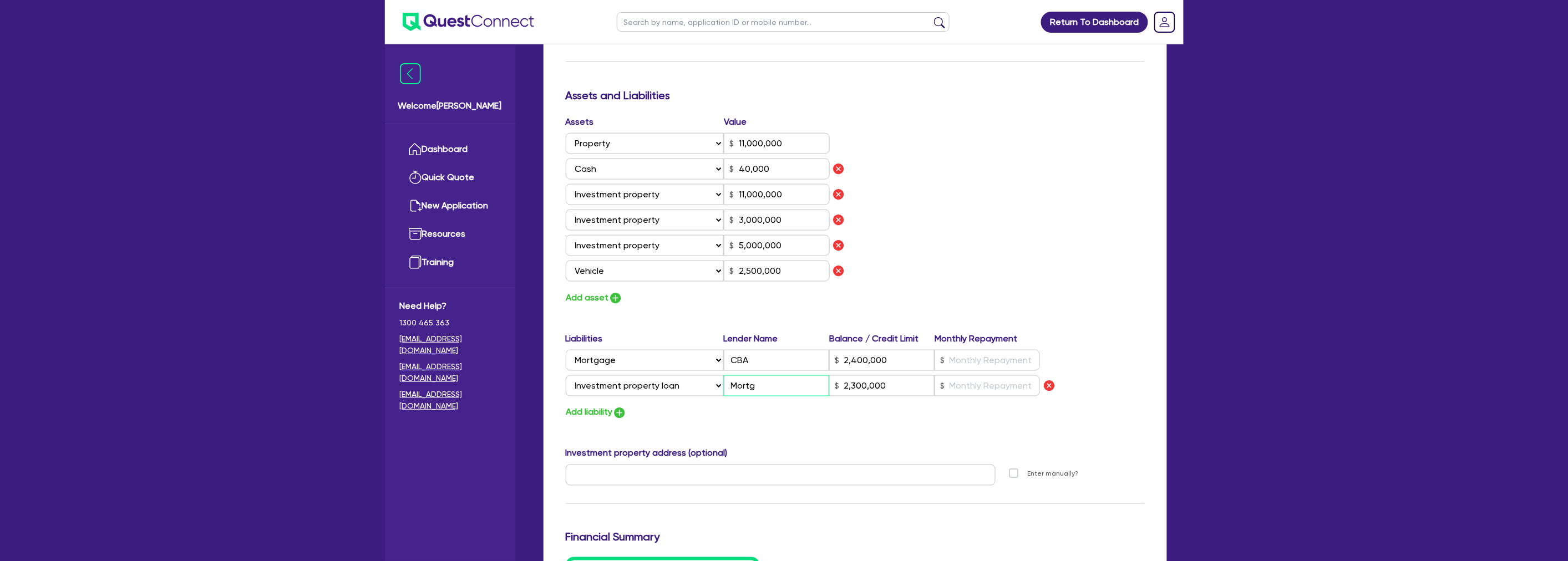
type input "Mortga"
type input "2,300,000"
type input "2"
type input "0438 105 805"
type input "11,000,000"
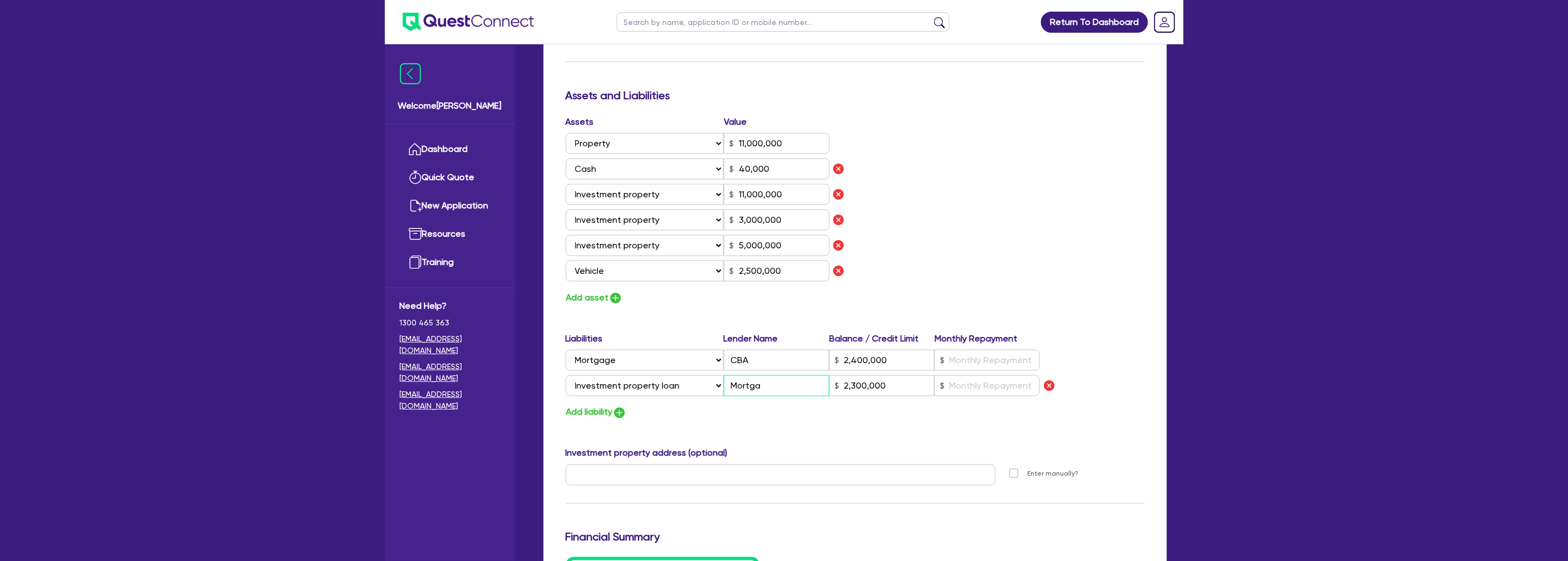
type input "40,000"
type input "11,000,000"
type input "3,000,000"
type input "5,000,000"
type input "2,500,000"
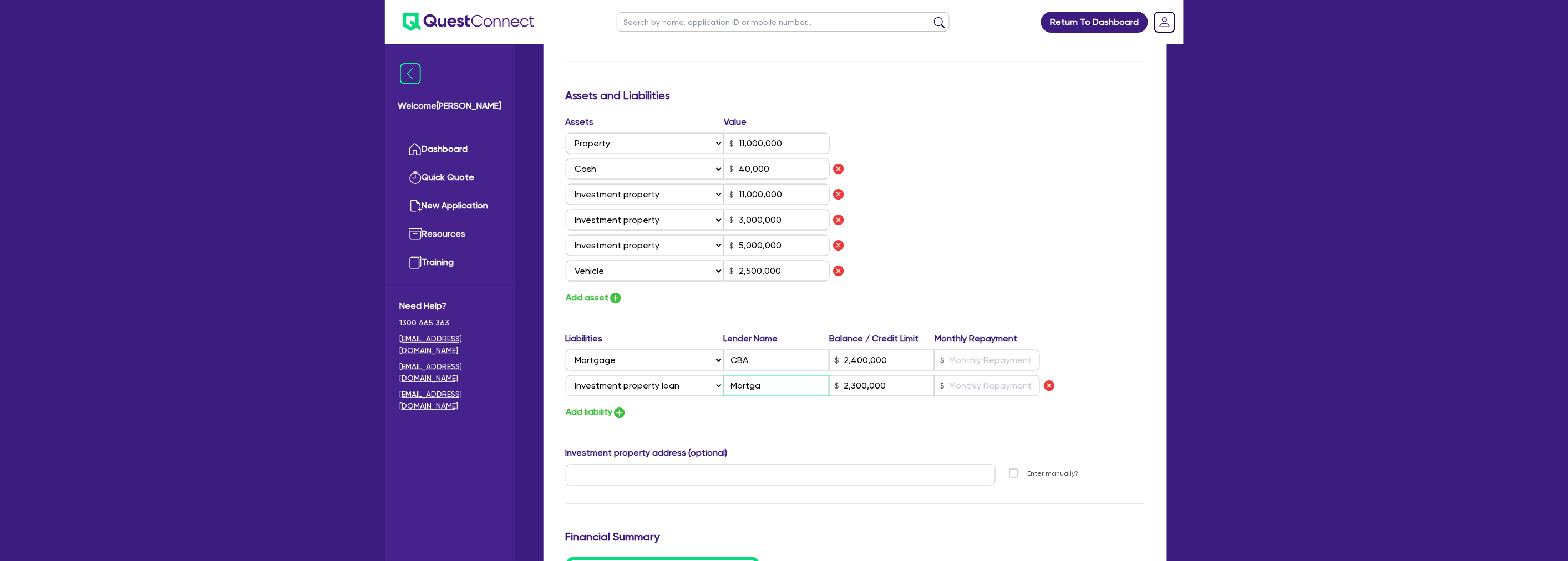
type input "2,400,000"
type input "Mortgag"
type input "2,300,000"
type input "2"
type input "0438 105 805"
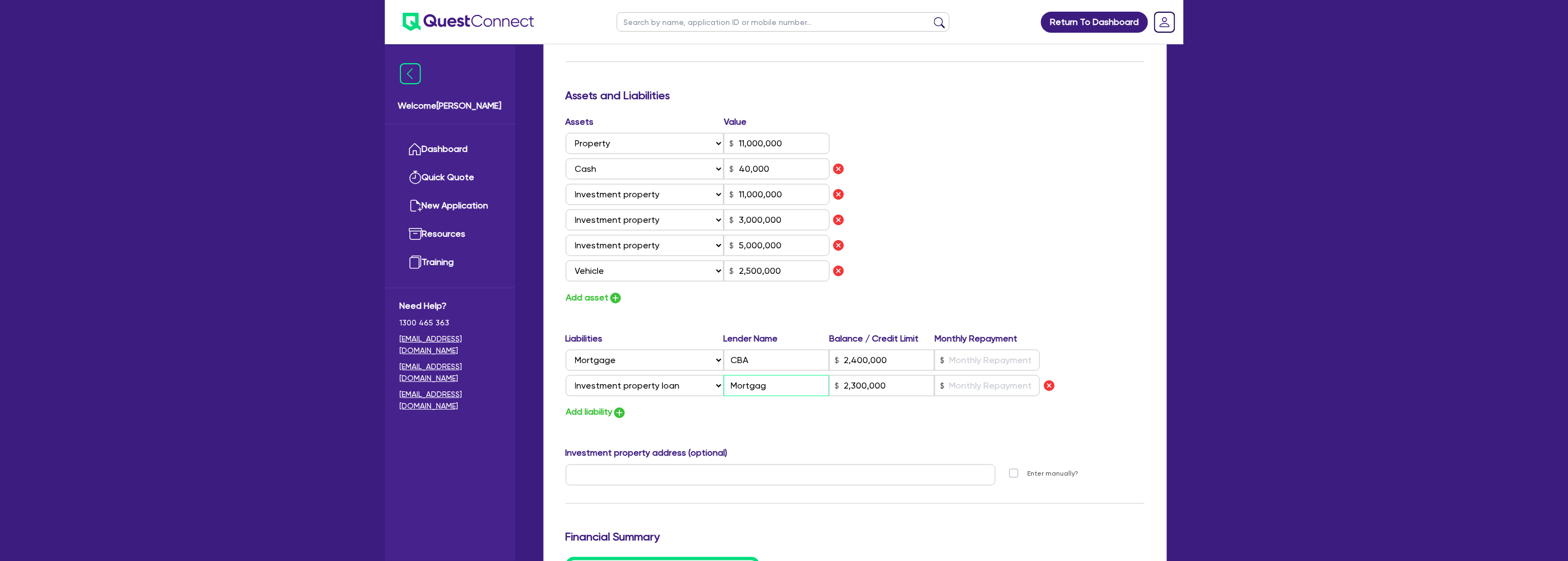
type input "11,000,000"
type input "40,000"
type input "11,000,000"
type input "3,000,000"
type input "5,000,000"
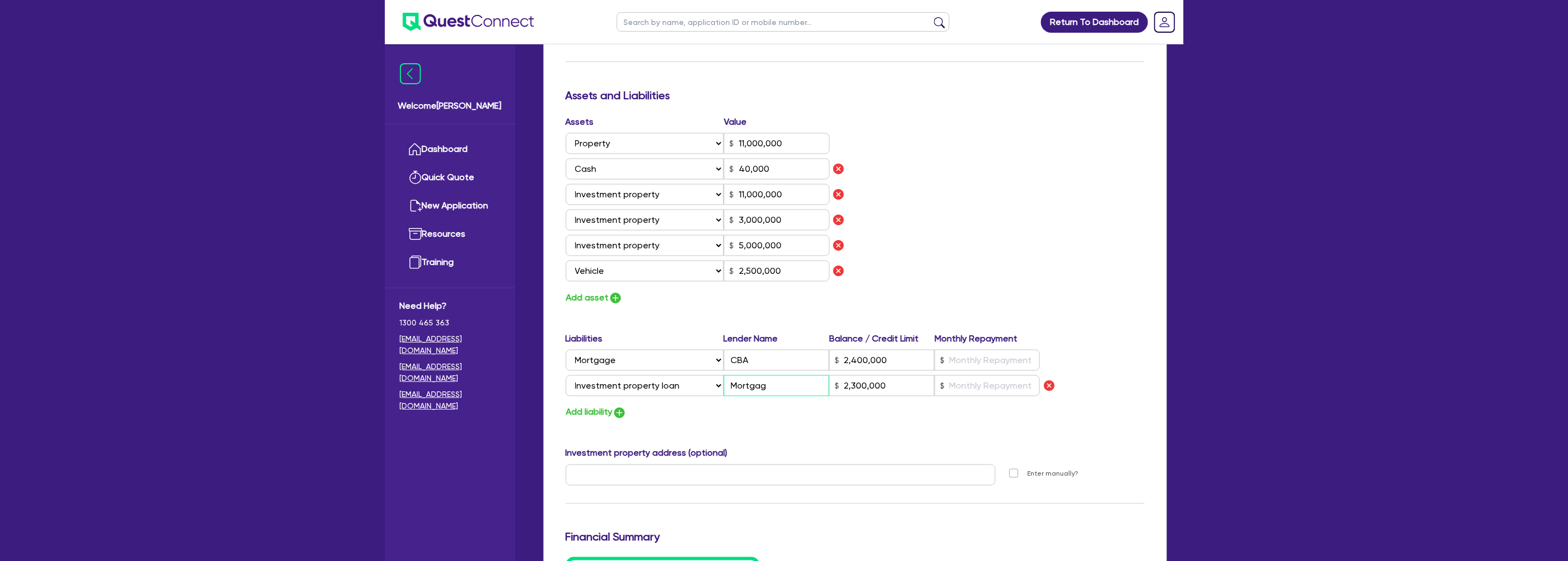
type input "2,500,000"
type input "2,400,000"
type input "Mortgage"
type input "2,300,000"
drag, startPoint x: 788, startPoint y: 384, endPoint x: 502, endPoint y: 386, distance: 286.0
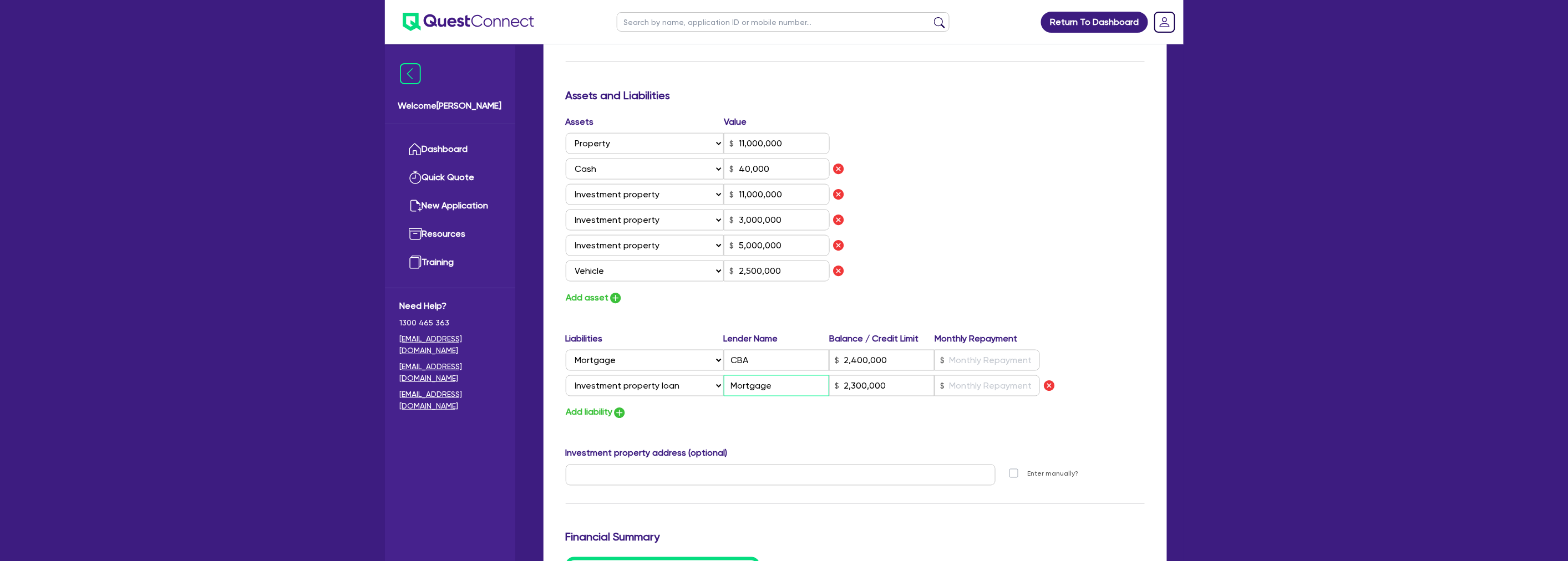
click at [502, 386] on div "Welcome [PERSON_NAME] Quick Quote New Application Ref Company Ref Salesperson R…" at bounding box center [784, 135] width 798 height 1504
type input "2"
type input "0438 105 805"
type input "11,000,000"
type input "40,000"
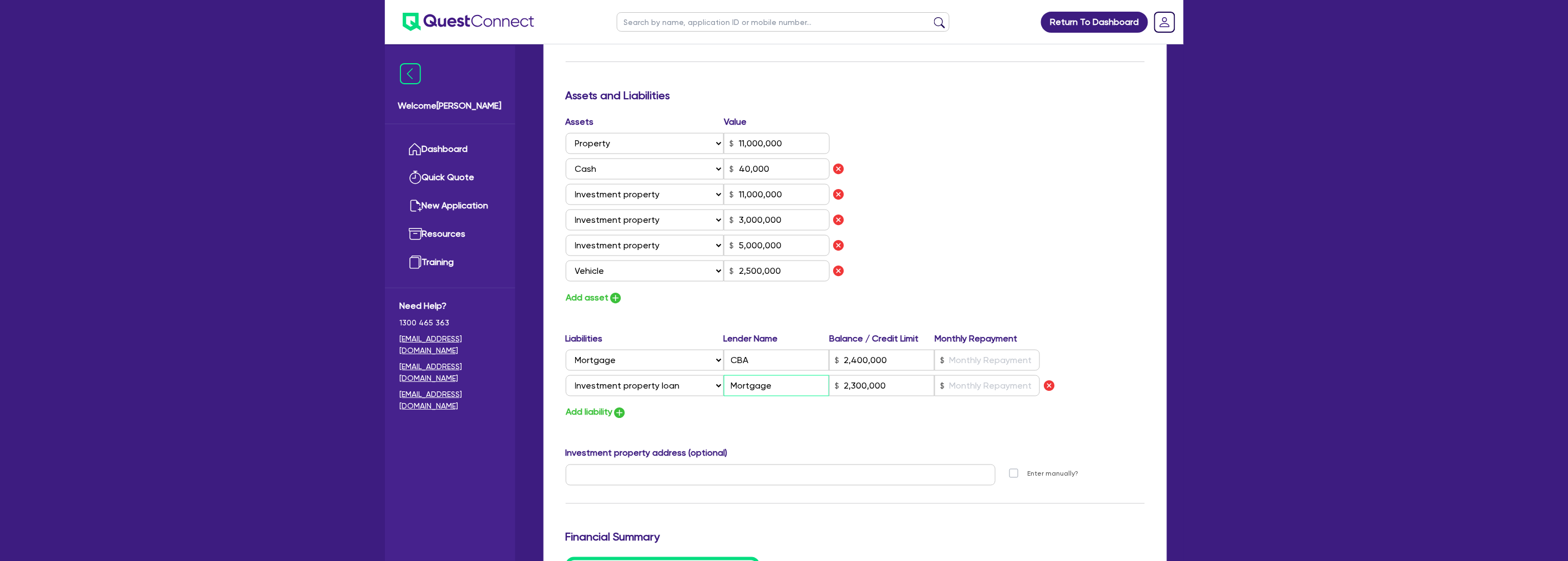
type input "11,000,000"
type input "3,000,000"
type input "5,000,000"
type input "2,500,000"
type input "2,400,000"
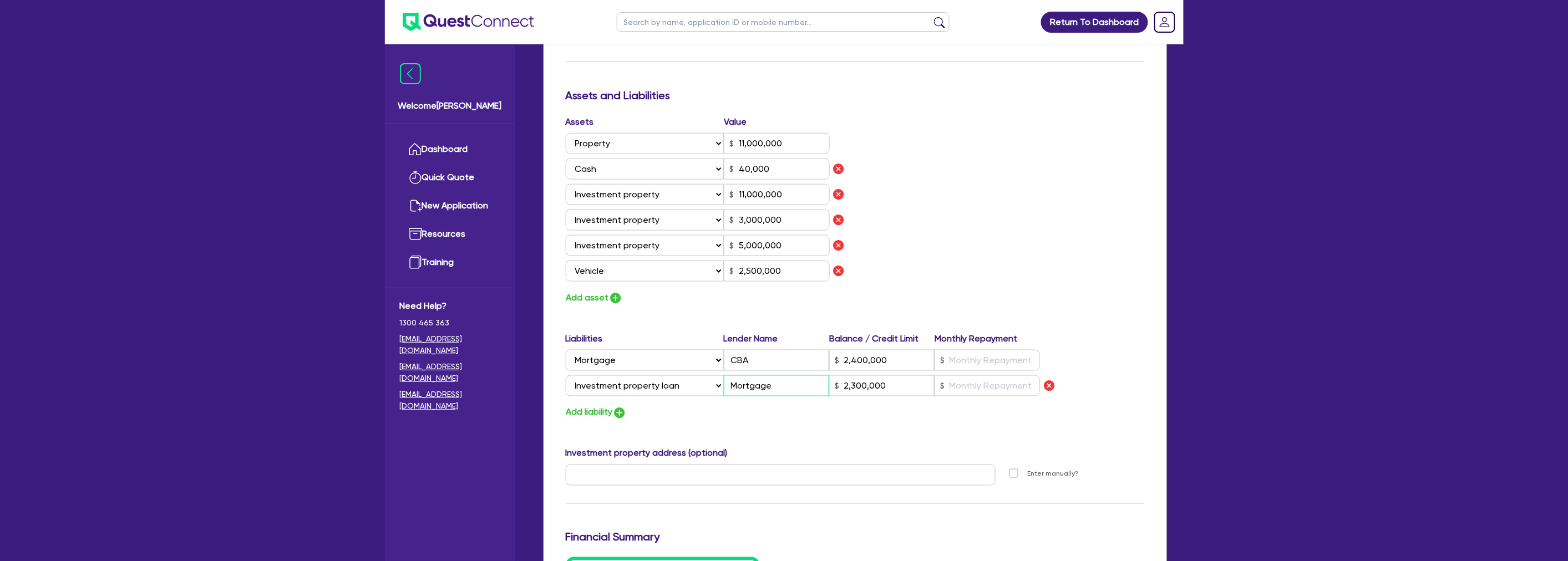
type input "2,300,000"
click at [909, 211] on div "Assets Value Select Asset Cash Property Investment property Vehicle Truck Trail…" at bounding box center [855, 211] width 595 height 191
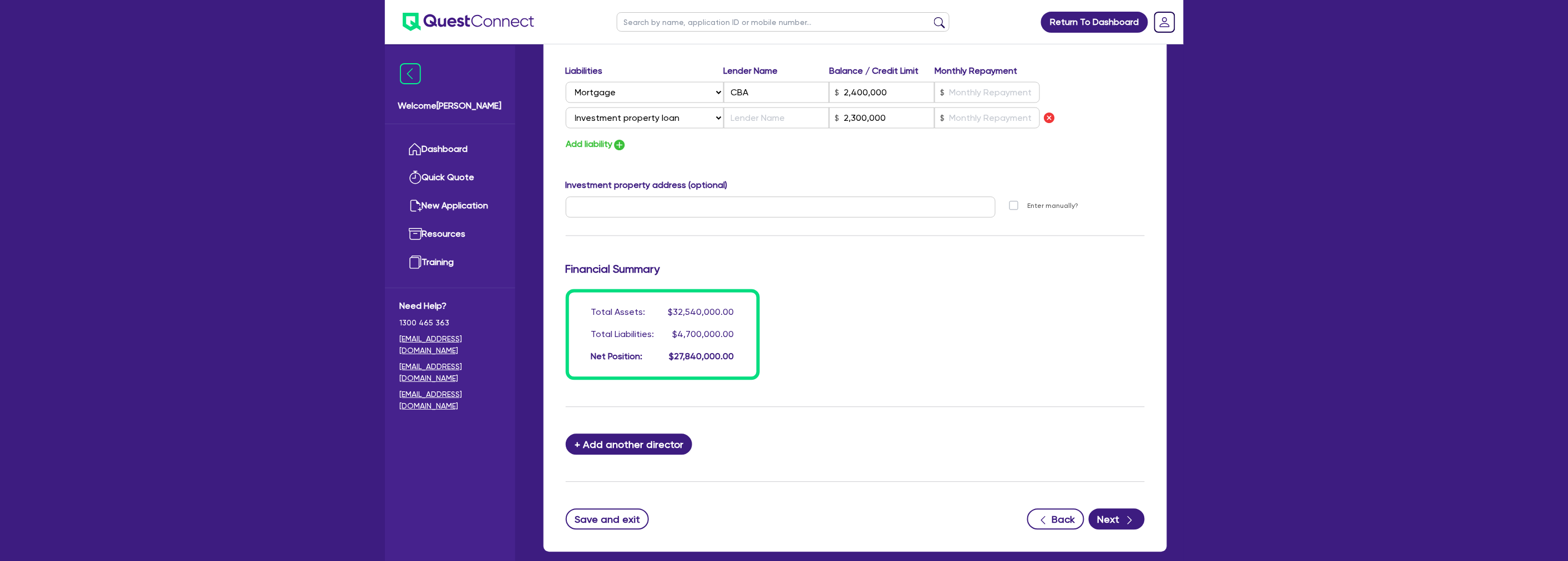
scroll to position [941, 0]
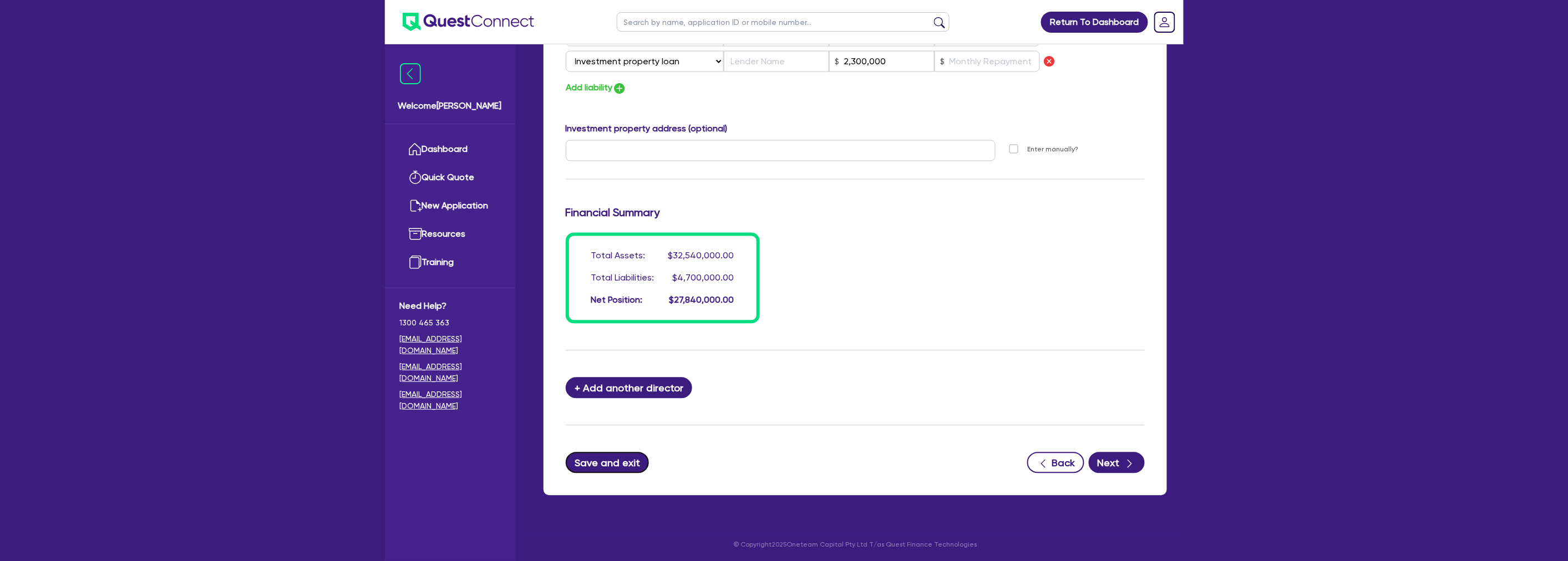
click at [586, 466] on button "Save and exit" at bounding box center [607, 463] width 83 height 21
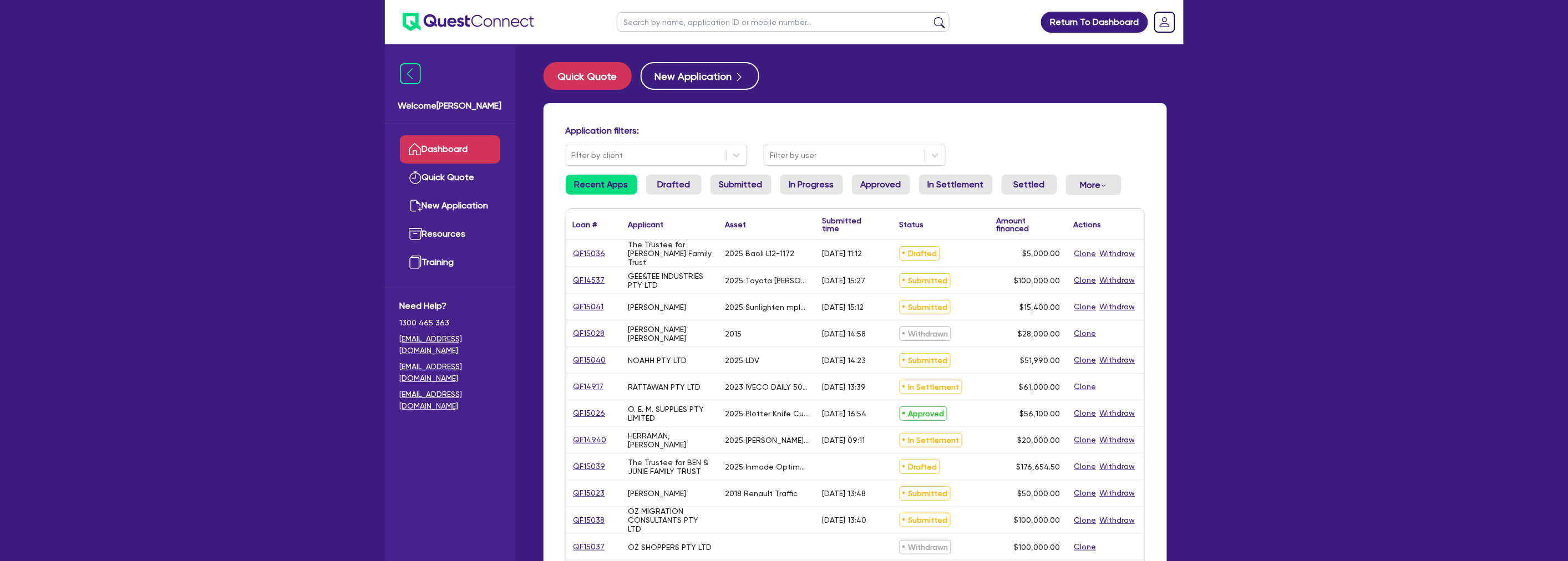
click at [694, 25] on input "text" at bounding box center [783, 22] width 333 height 19
type input "track"
click at [930, 16] on button "submit" at bounding box center [939, 24] width 18 height 15
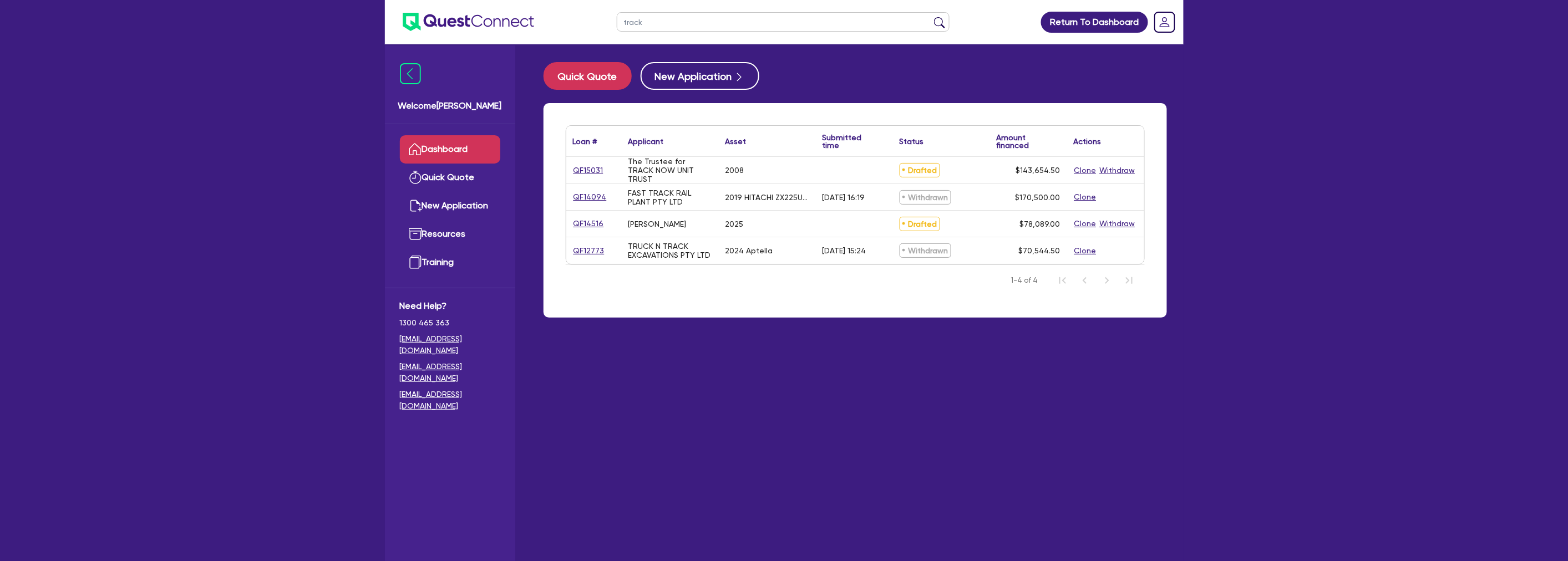
click at [683, 306] on div "Loan # ▲ Applicant ▲ Asset Submitted time ▲ Status ▲ Amount financed Actions QF…" at bounding box center [855, 211] width 623 height 214
click at [595, 169] on link "QF15031" at bounding box center [589, 169] width 31 height 12
select select "TERTIARY_ASSETS"
select select "WATERCRAFT"
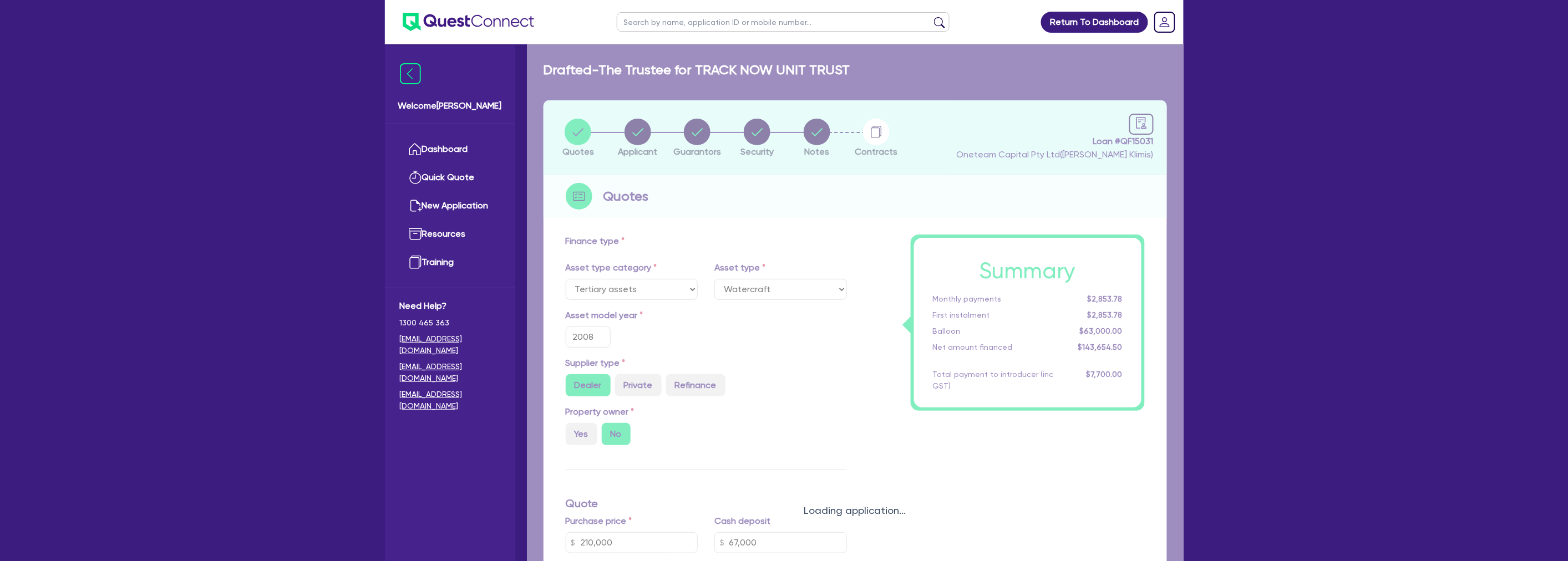
type input "210,000"
type input "67,000"
type input "63,000"
type input "4.87"
type input "7,000"
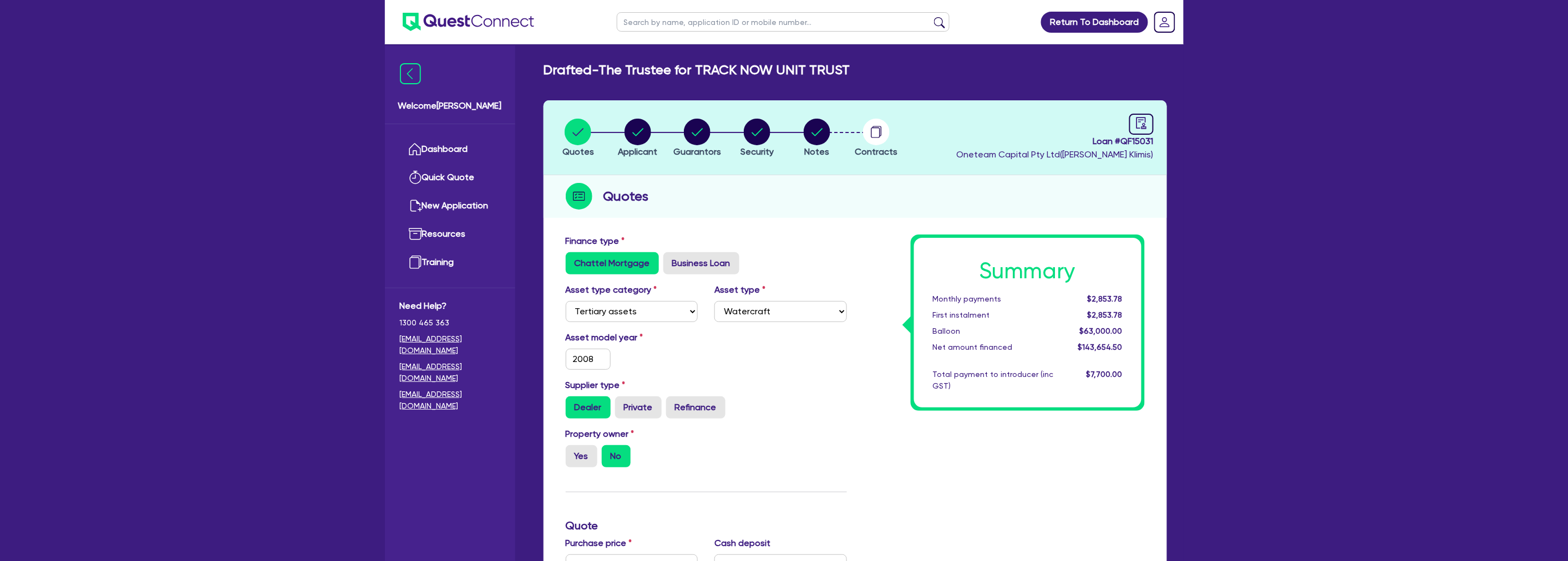
click at [801, 137] on li "Notes" at bounding box center [817, 137] width 60 height 39
click at [818, 139] on circle "button" at bounding box center [818, 132] width 27 height 27
select select "Quest Finance - Platform Funding"
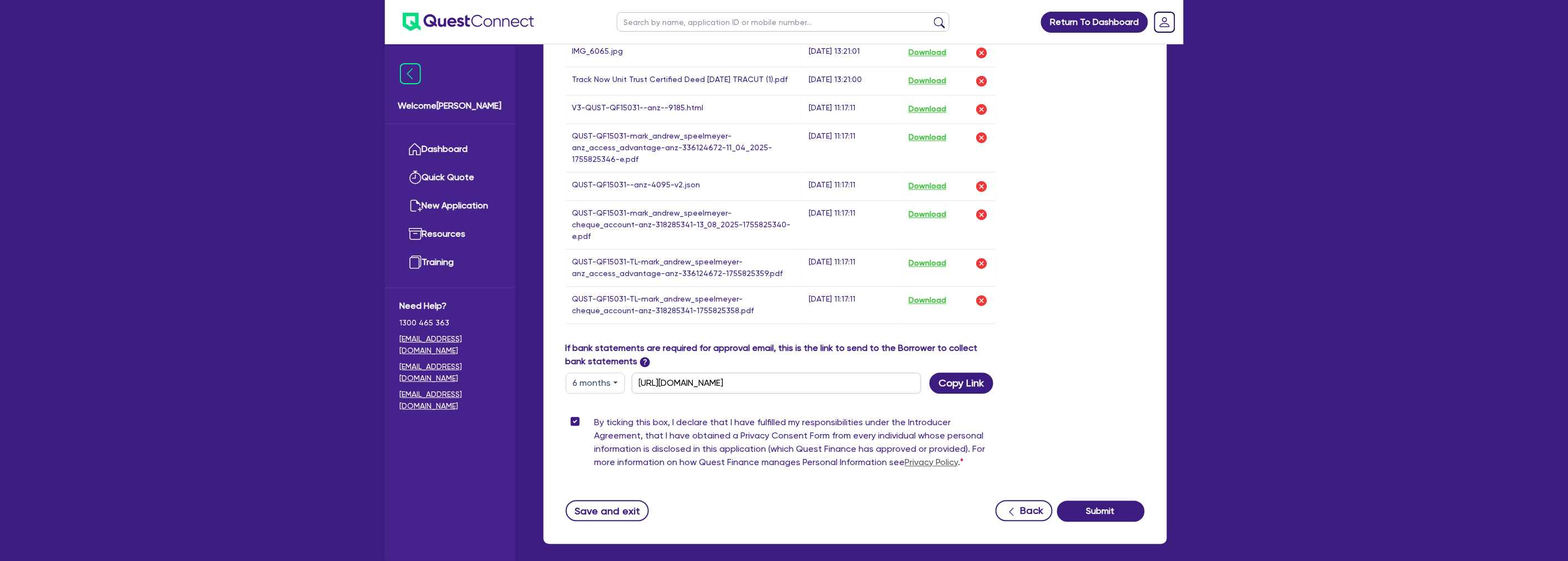
scroll to position [1088, 0]
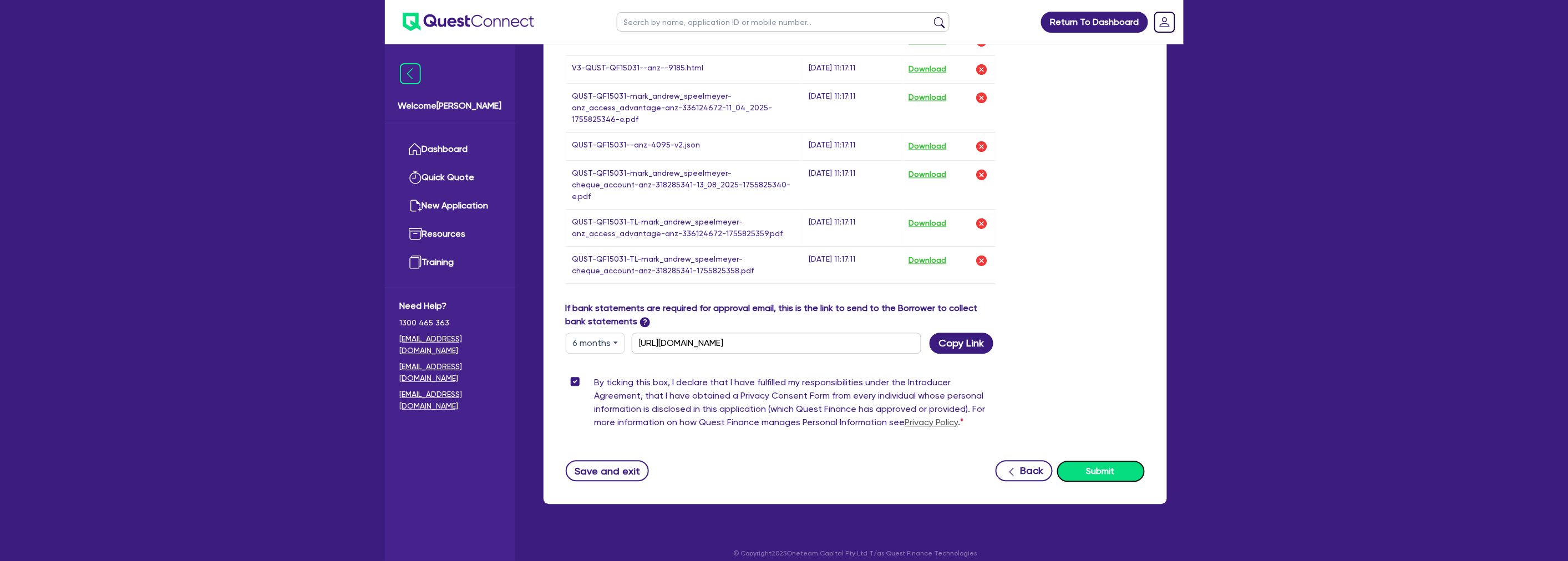
click at [1091, 460] on button "Submit" at bounding box center [1101, 471] width 88 height 21
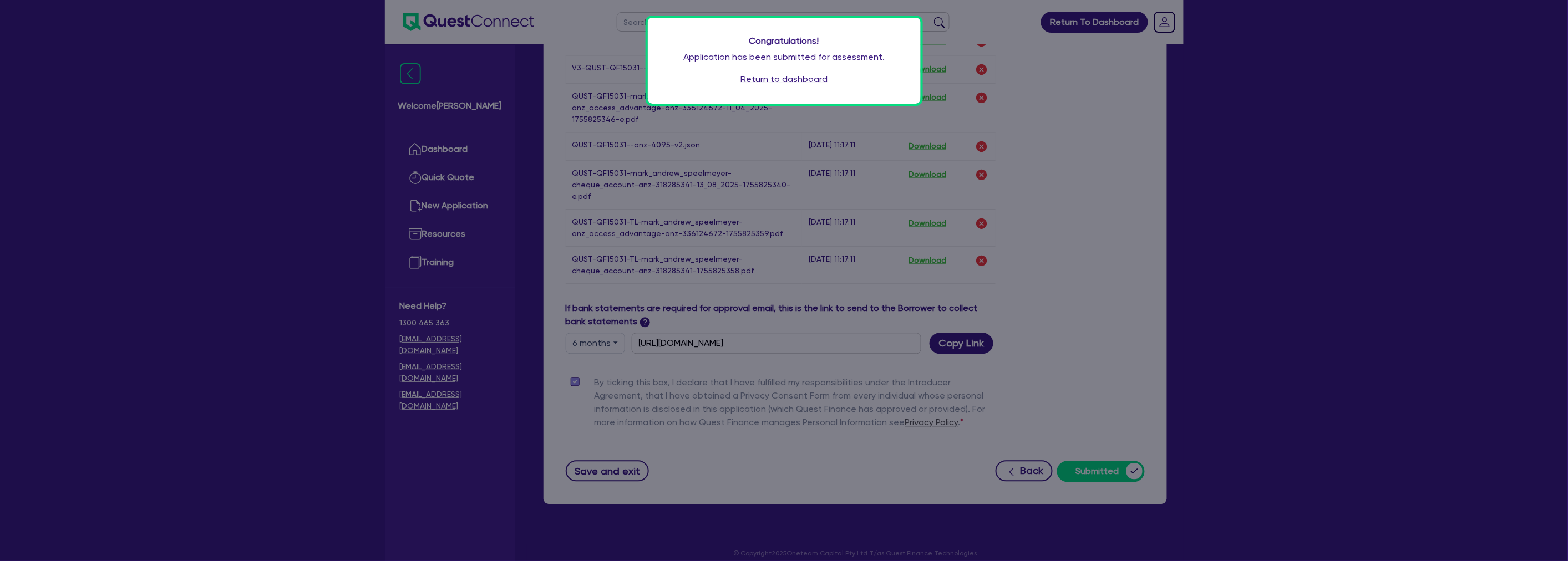
click at [774, 78] on link "Return to dashboard" at bounding box center [783, 79] width 87 height 13
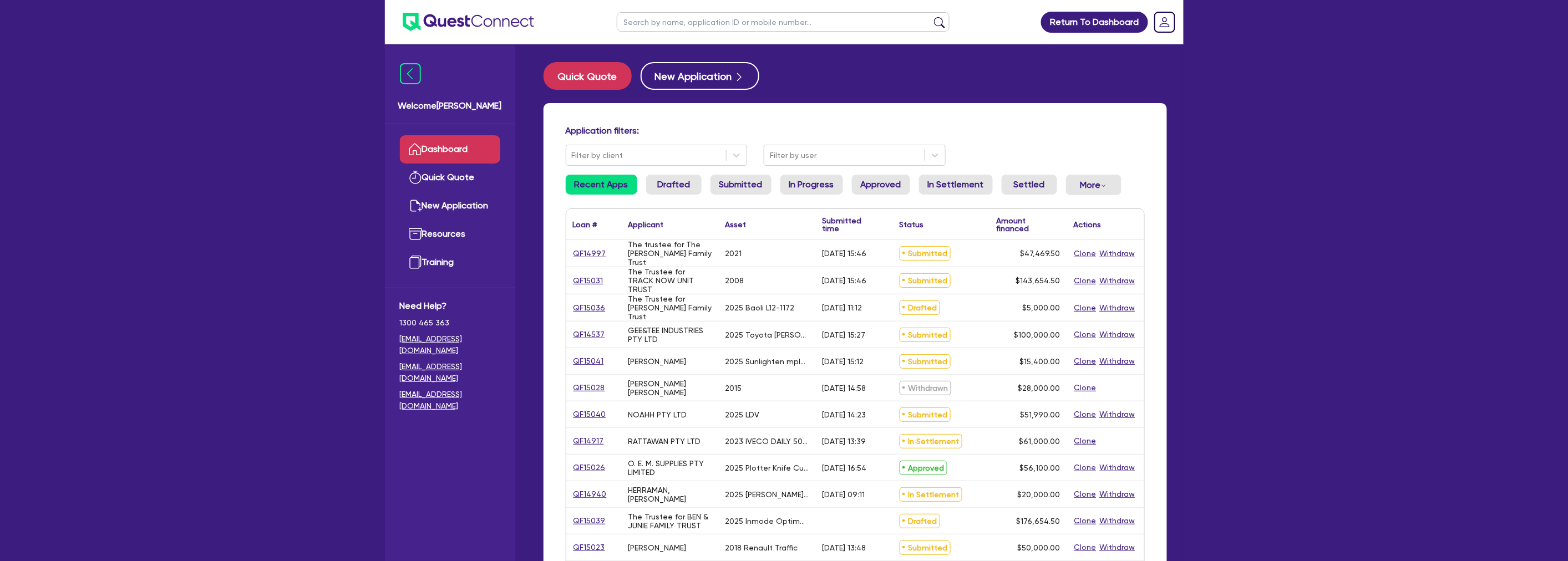
click at [1369, 228] on div "Return To Dashboard Edit Profile Logout Welcome [PERSON_NAME] Quick Quote New A…" at bounding box center [784, 448] width 1568 height 897
click at [590, 278] on link "QF15031" at bounding box center [589, 280] width 31 height 12
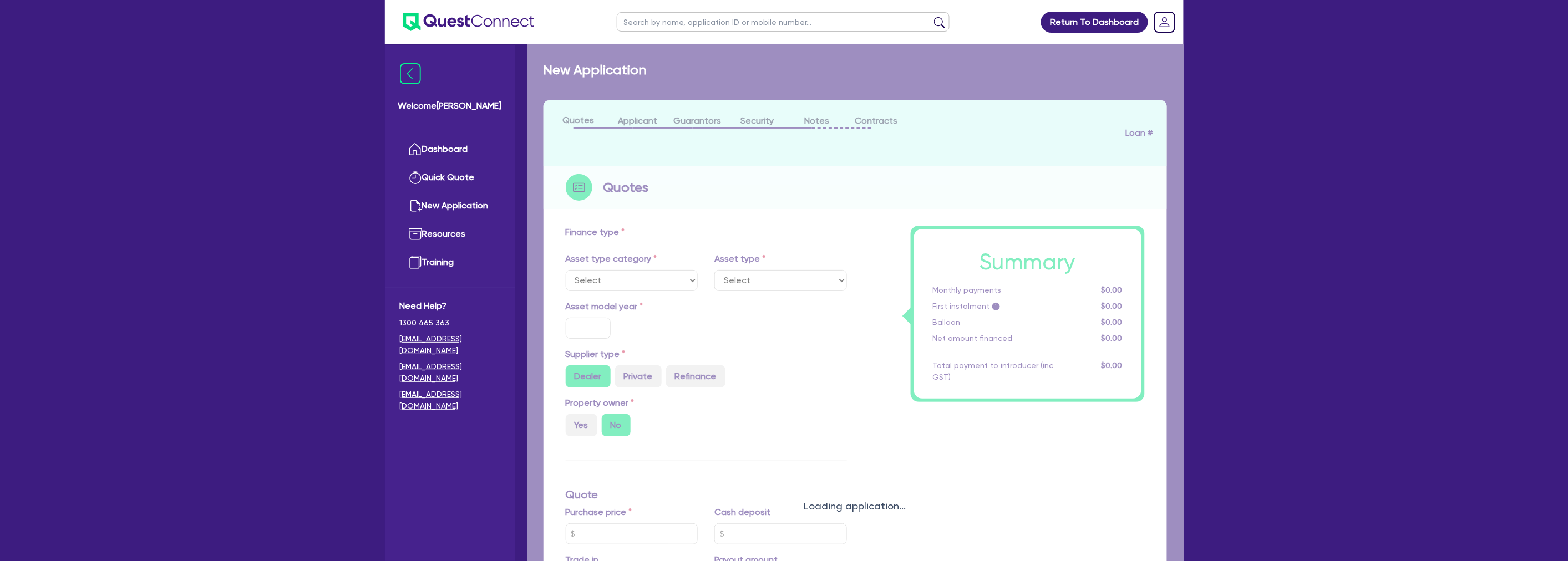
select select "TERTIARY_ASSETS"
type input "2008"
type input "210,000"
type input "67,000"
type input "30"
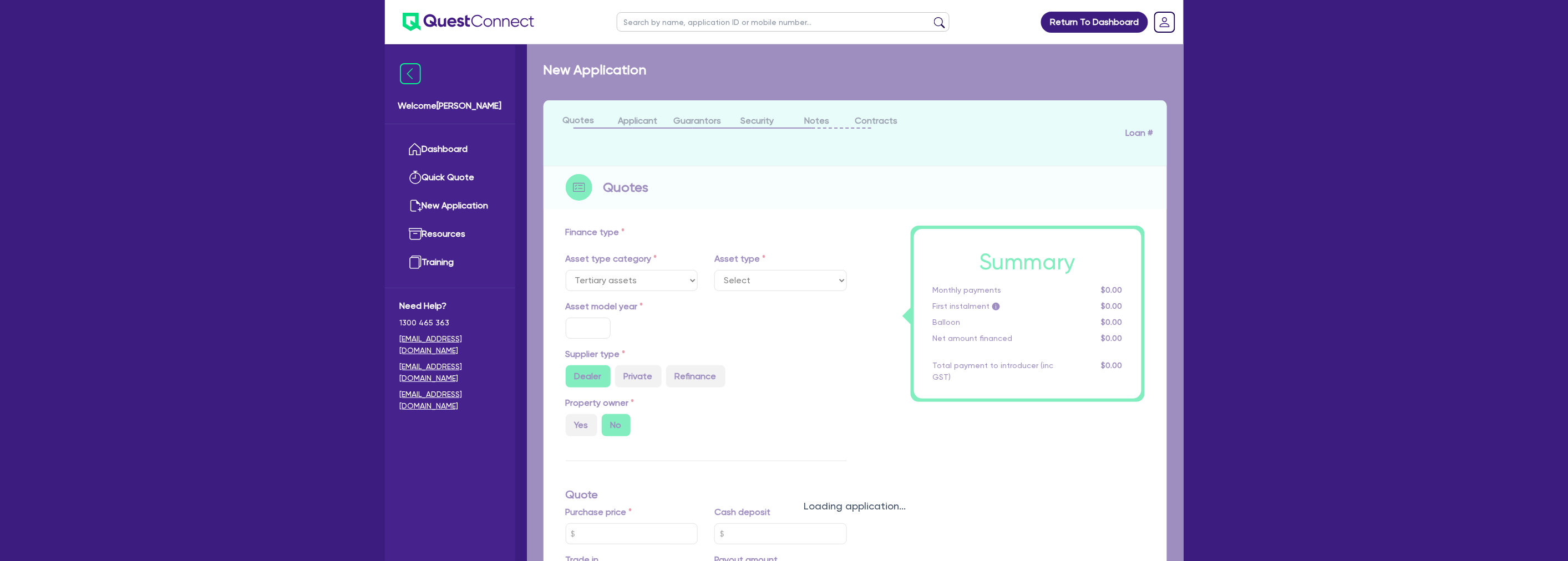
type input "63,000"
type input "4.87"
type input "7,000"
type input "15"
select select "WATERCRAFT"
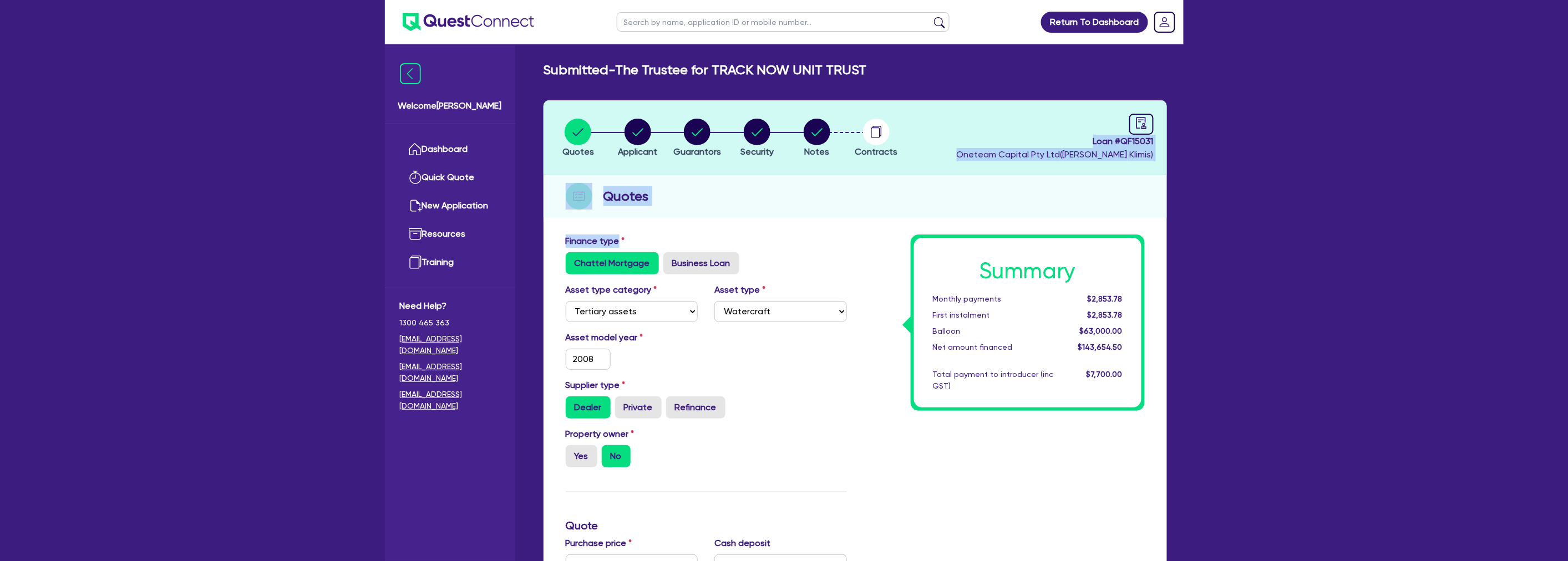
drag, startPoint x: 805, startPoint y: 242, endPoint x: 516, endPoint y: 103, distance: 320.7
click at [516, 103] on div "Welcome Harry Dashboard Quick Quote New Application Ref Company Ref Salesperson…" at bounding box center [784, 504] width 798 height 1007
click at [531, 91] on div "Submitted - The Trustee for TRACK NOW UNIT TRUST Quotes Applicant Guarantors Se…" at bounding box center [855, 507] width 657 height 890
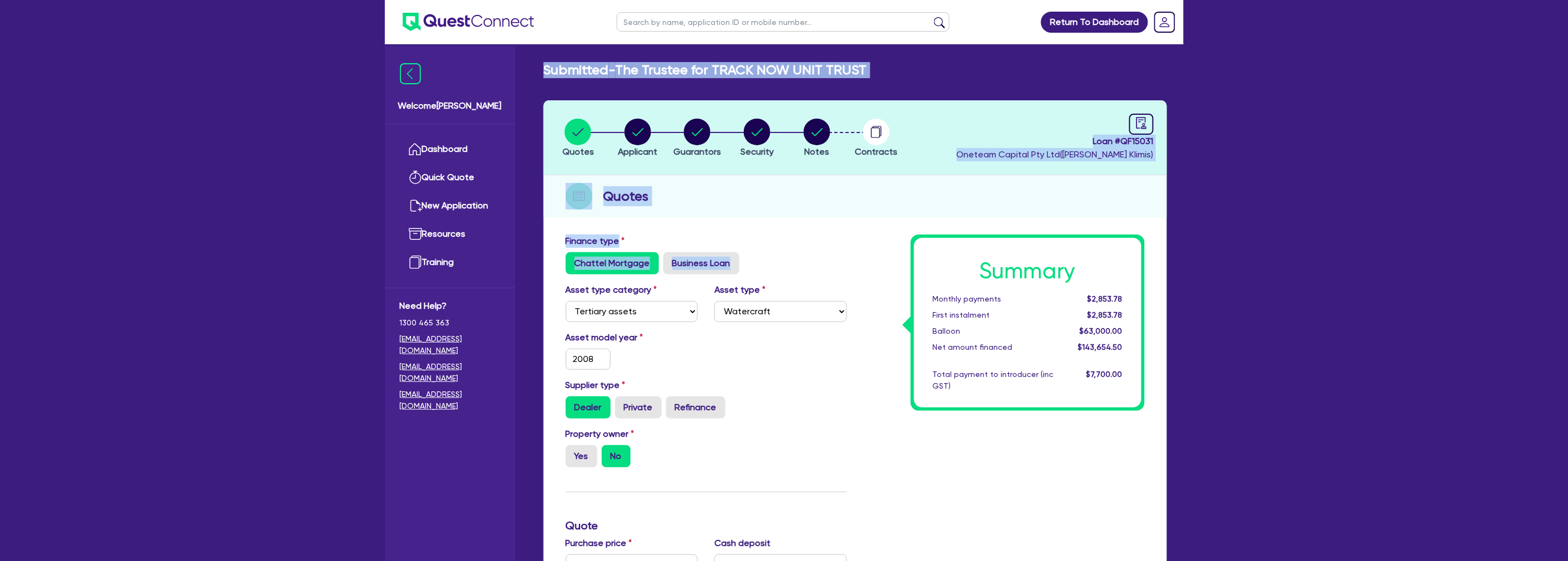
drag, startPoint x: 535, startPoint y: 75, endPoint x: 794, endPoint y: 253, distance: 314.3
click at [794, 253] on div "Submitted - The Trustee for TRACK NOW UNIT TRUST Quotes Applicant Guarantors Se…" at bounding box center [855, 507] width 657 height 890
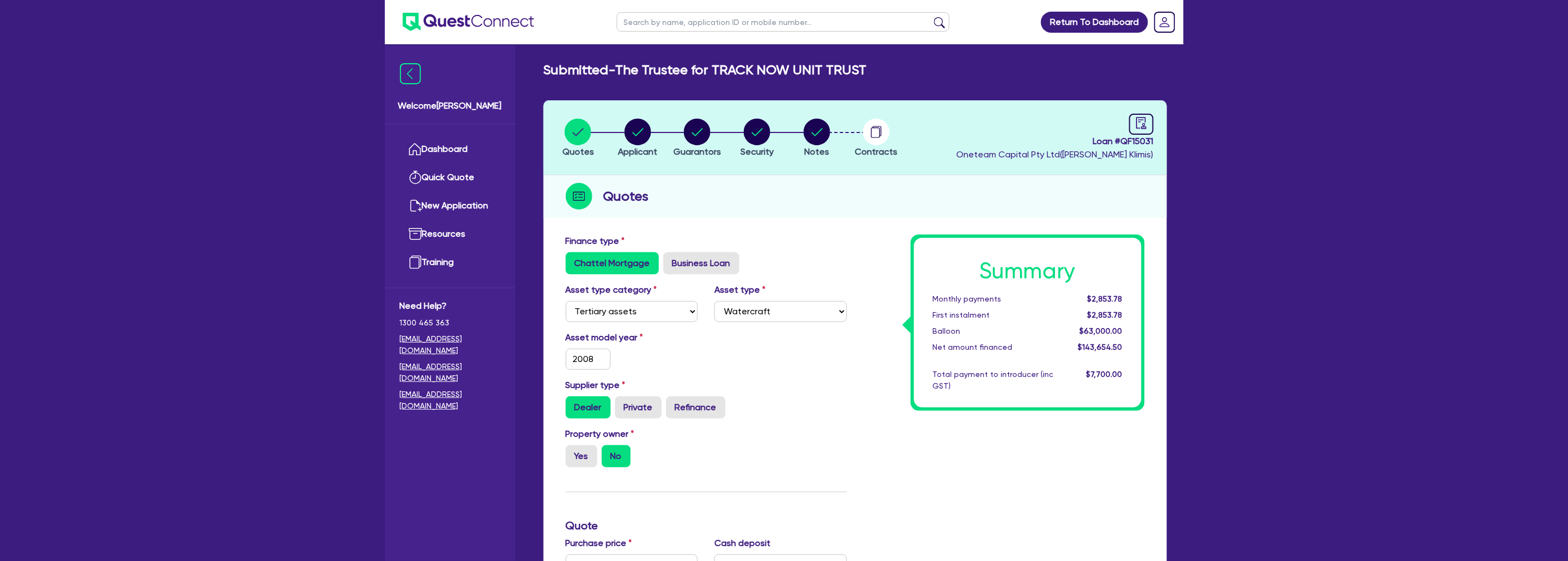
click at [794, 253] on div "Chattel Mortgage Business Loan" at bounding box center [706, 263] width 281 height 22
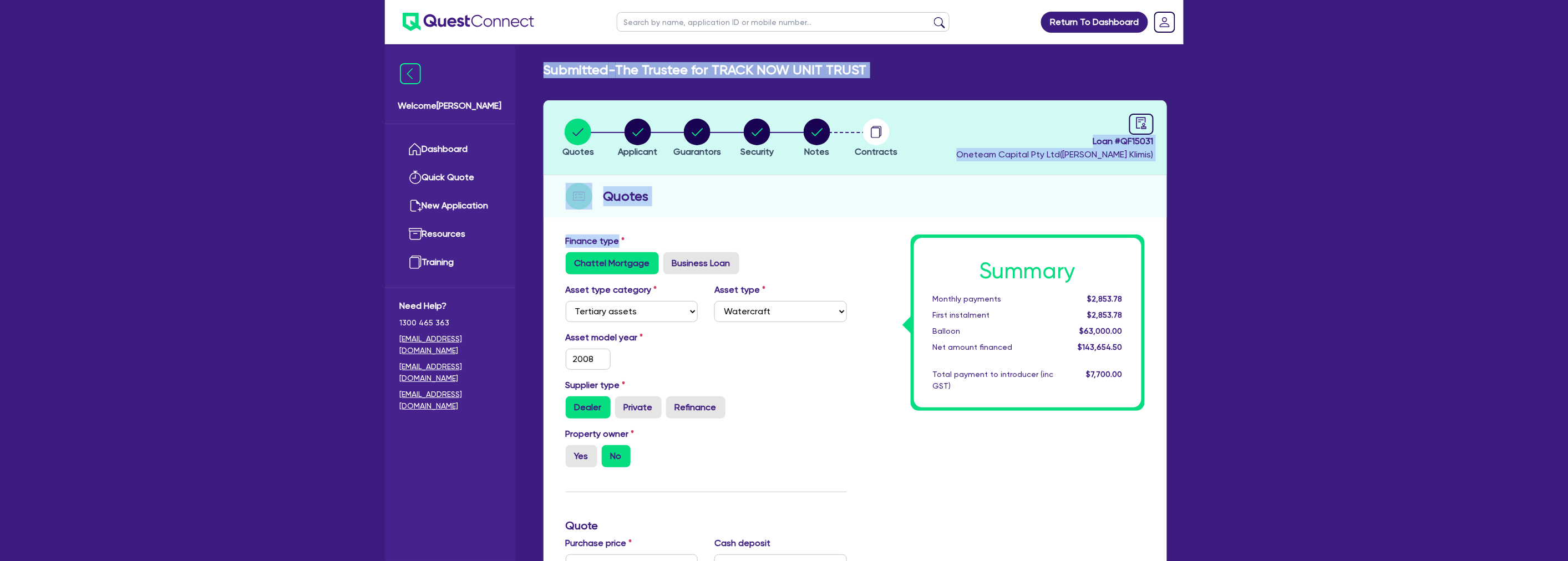
drag, startPoint x: 823, startPoint y: 239, endPoint x: 528, endPoint y: 61, distance: 344.5
click at [528, 61] on main "Submitted - The Trustee for TRACK NOW UNIT TRUST Quotes Applicant Guarantors Se…" at bounding box center [855, 511] width 657 height 935
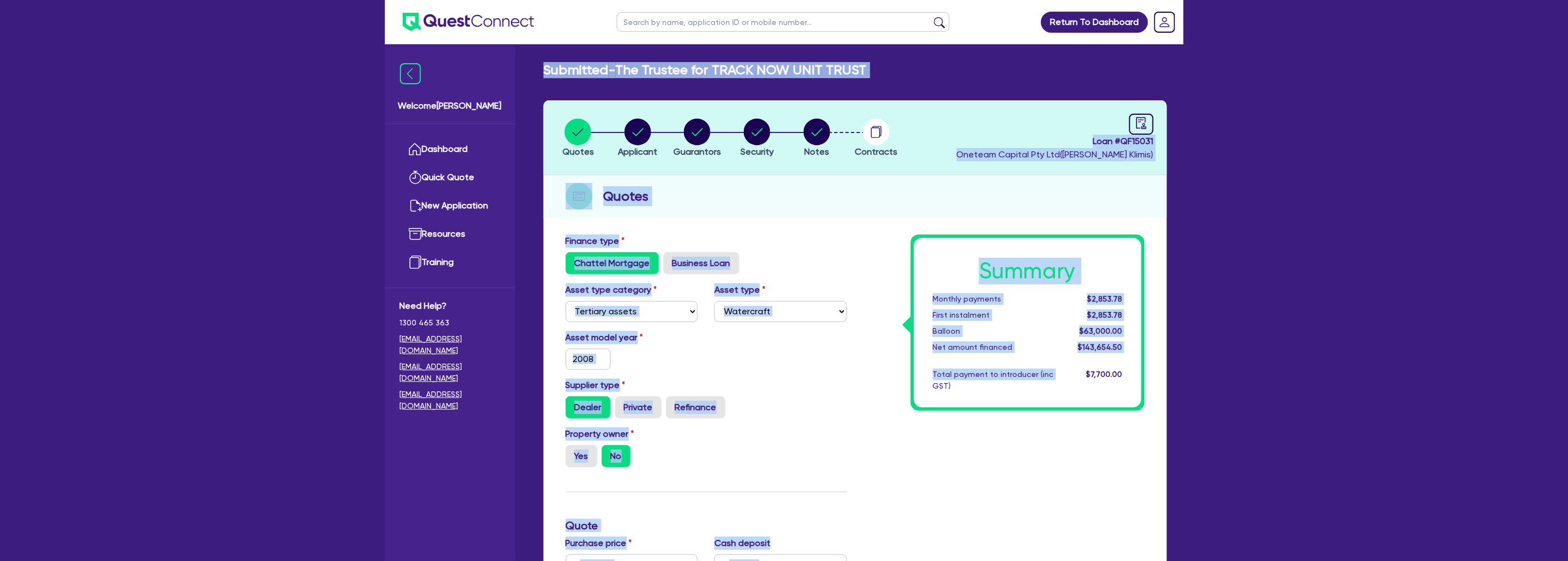
drag, startPoint x: 545, startPoint y: 56, endPoint x: 879, endPoint y: 408, distance: 485.2
click at [879, 408] on main "Submitted - The Trustee for TRACK NOW UNIT TRUST Quotes Applicant Guarantors Se…" at bounding box center [855, 511] width 657 height 935
click at [879, 408] on div "Summary Monthly payments $2,853.78 First instalment $2,853.78 Balloon $63,000.0…" at bounding box center [1003, 558] width 298 height 648
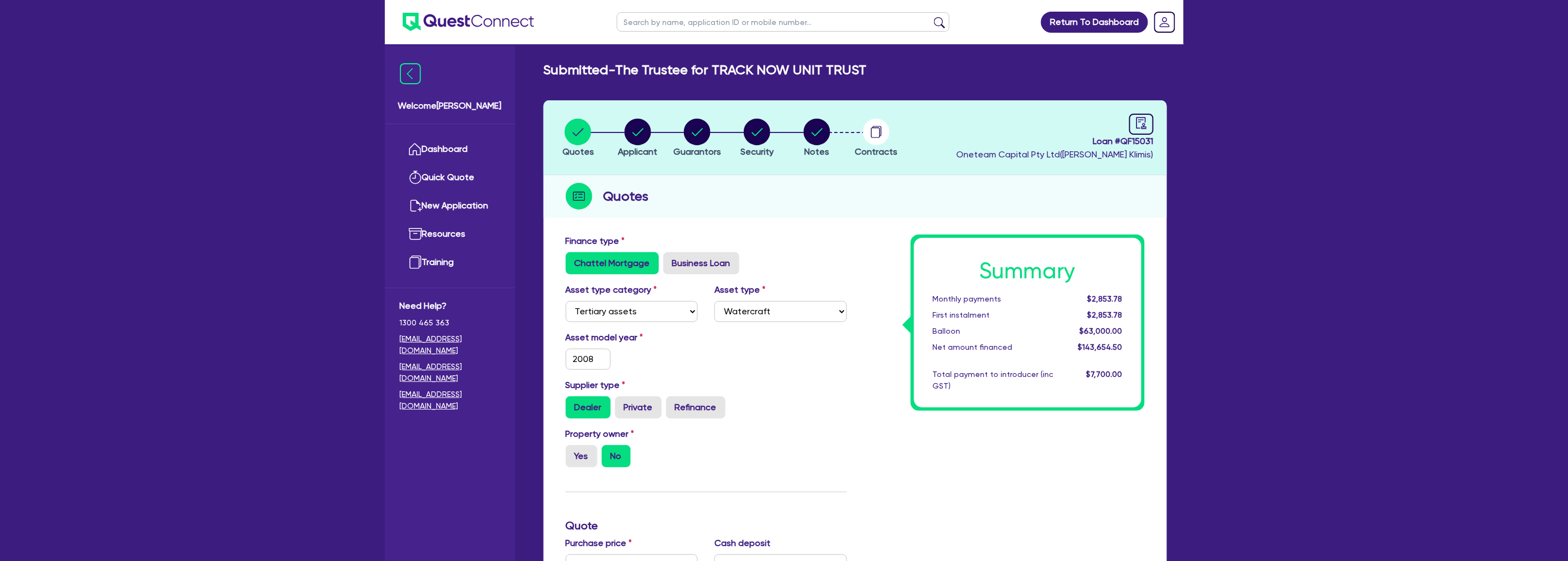
click at [864, 437] on div "Summary Monthly payments $2,853.78 First instalment $2,853.78 Balloon $63,000.0…" at bounding box center [1003, 558] width 298 height 648
click at [887, 445] on div "Summary Monthly payments $2,853.78 First instalment $2,853.78 Balloon $63,000.0…" at bounding box center [1003, 558] width 298 height 648
click at [642, 143] on circle "button" at bounding box center [638, 132] width 27 height 27
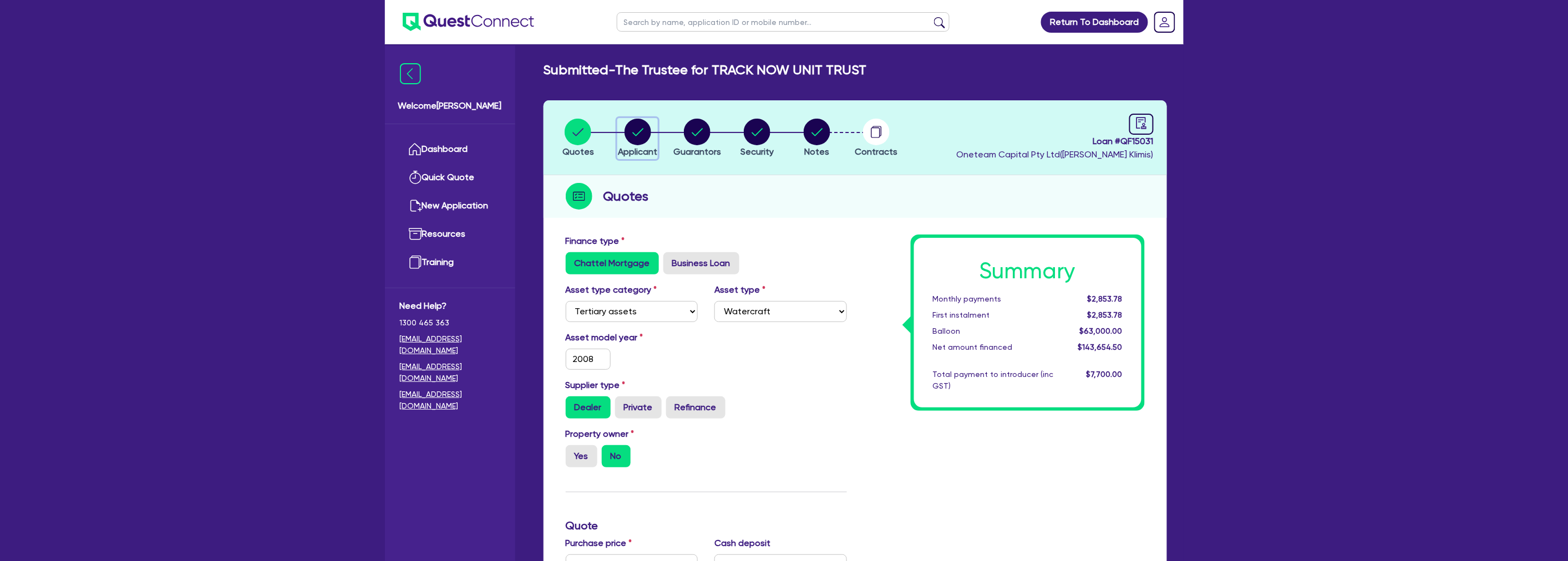
select select "TRUST"
select select "COMPANY"
select select "RETAIL_WHOLESALE_TRADE"
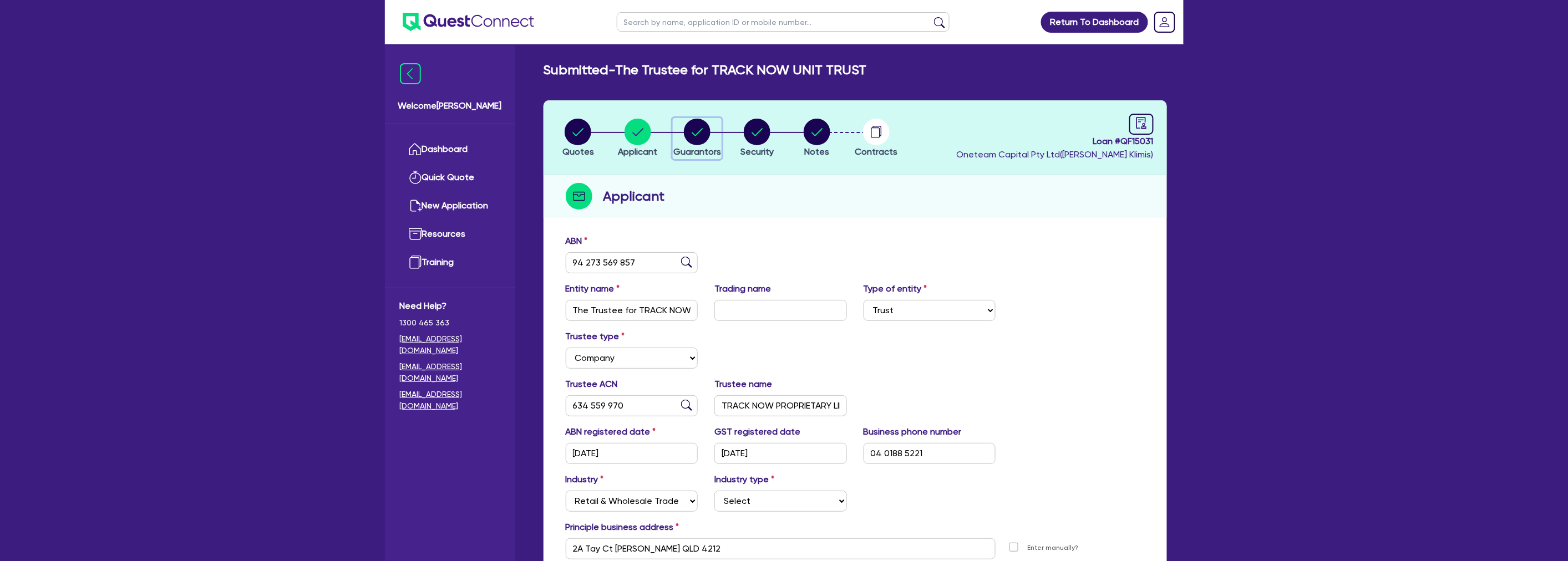
click at [703, 137] on circle "button" at bounding box center [697, 132] width 27 height 27
select select "MR"
select select "QLD"
select select "MARRIED"
select select "PROPERTY"
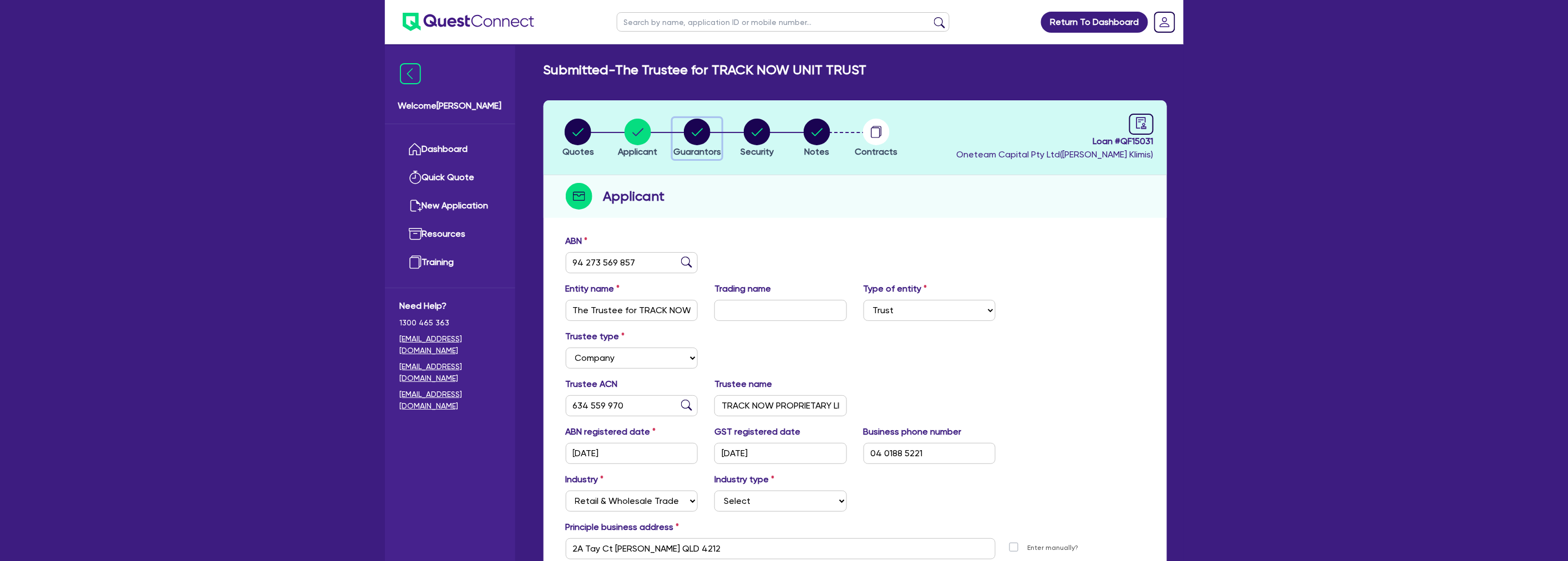
select select "CASH"
select select "INVESTMENT_PROPERTY"
select select "VEHICLE"
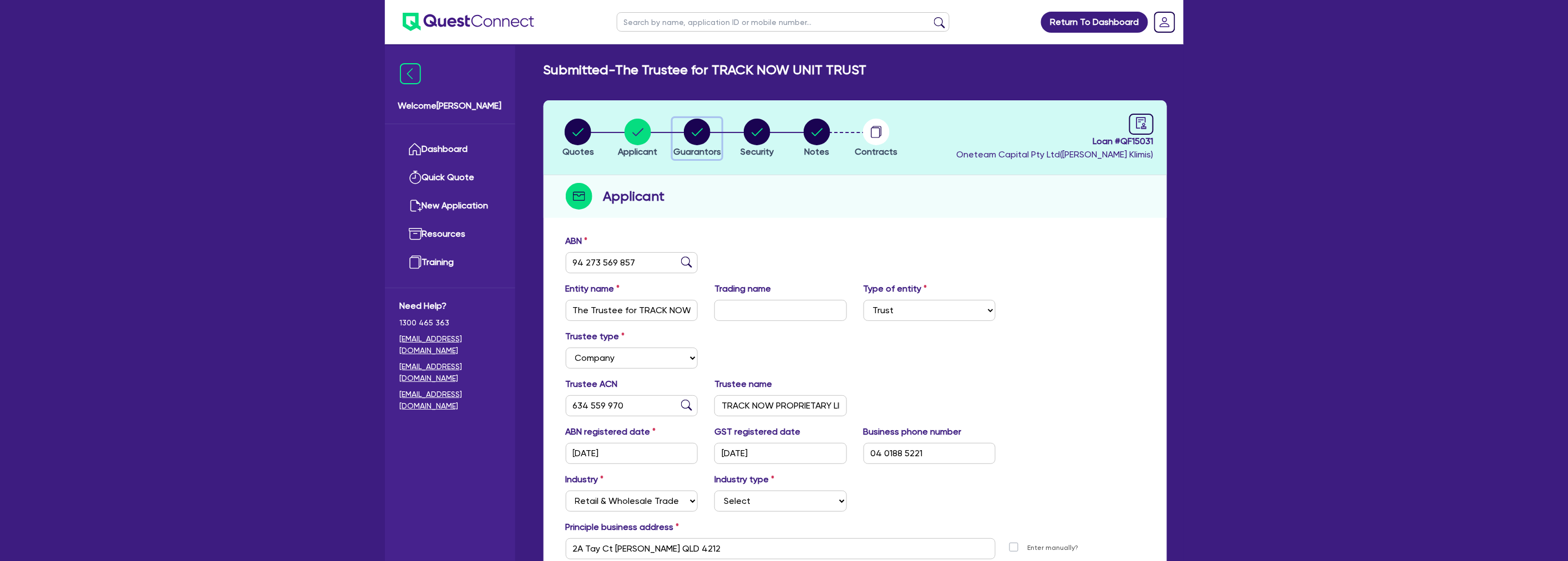
select select "MORTGAGE"
select select "INVESTMENT_PROPERTY_LOAN"
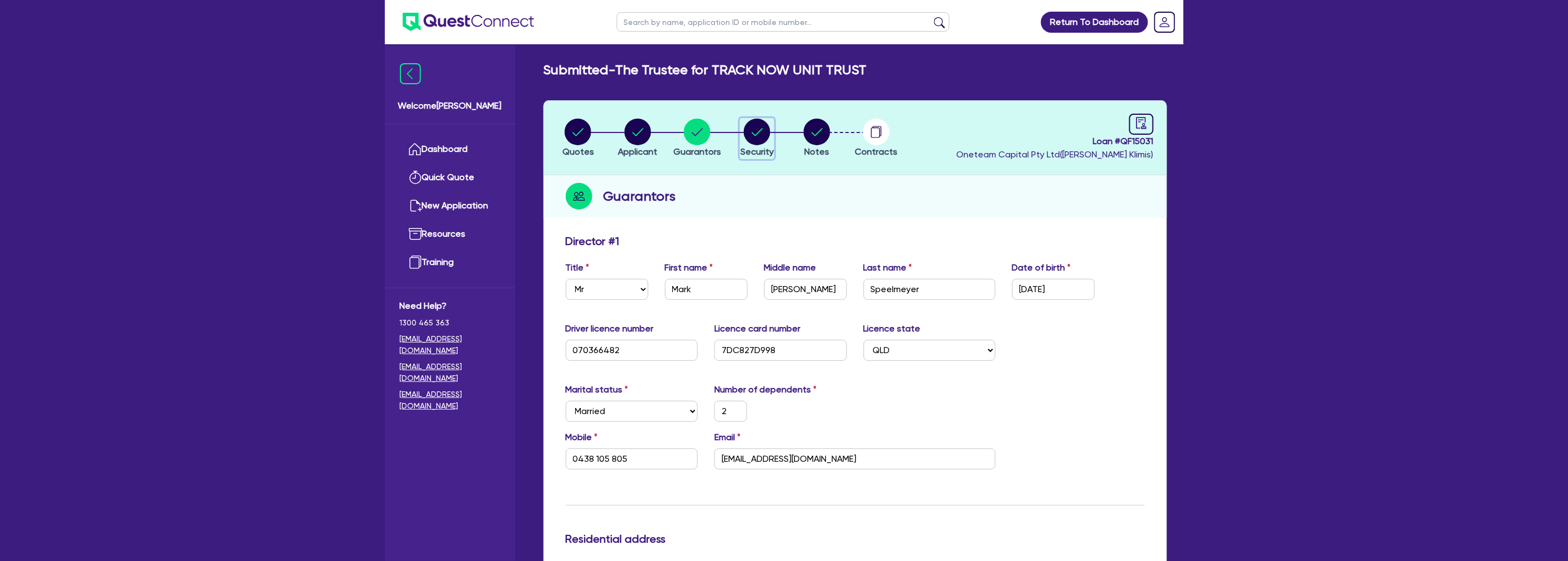
click at [756, 124] on circle "button" at bounding box center [757, 132] width 27 height 27
select select "TERTIARY_ASSETS"
select select "WATERCRAFT"
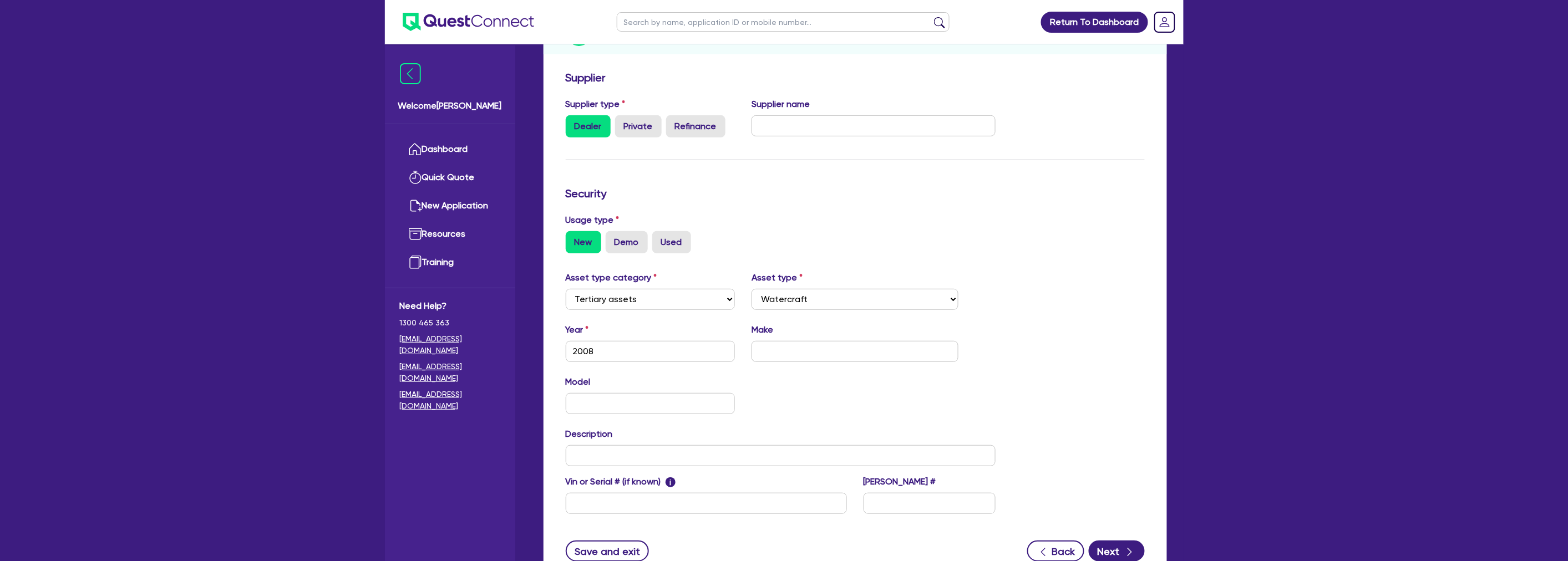
scroll to position [185, 0]
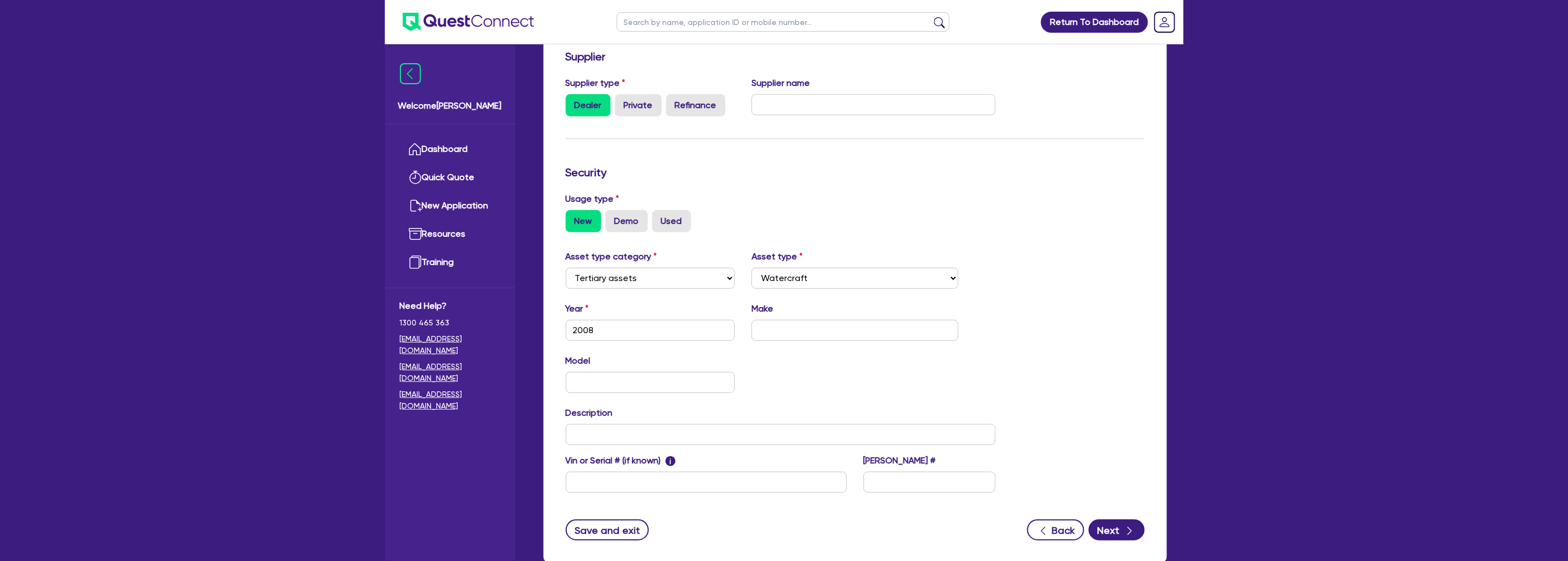
click at [1107, 204] on div "Usage type New Demo Used" at bounding box center [855, 213] width 595 height 40
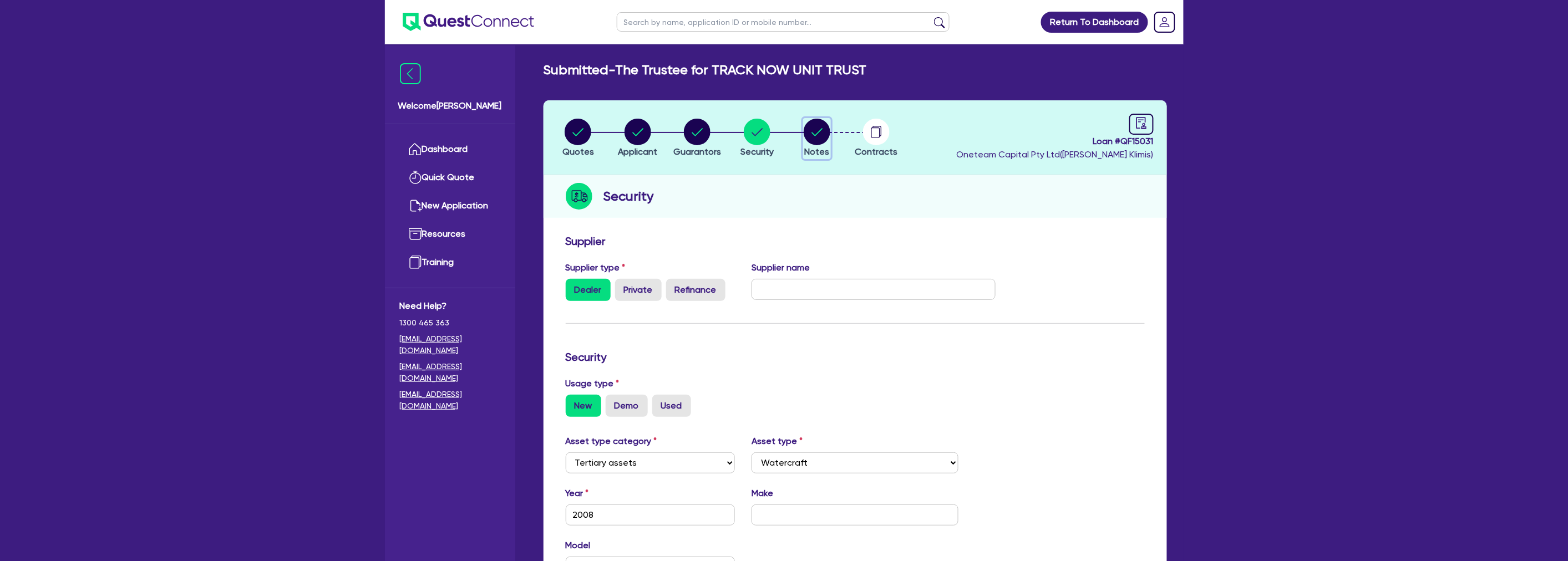
click at [824, 131] on circle "button" at bounding box center [818, 132] width 27 height 27
select select "Quest Finance - Platform Funding"
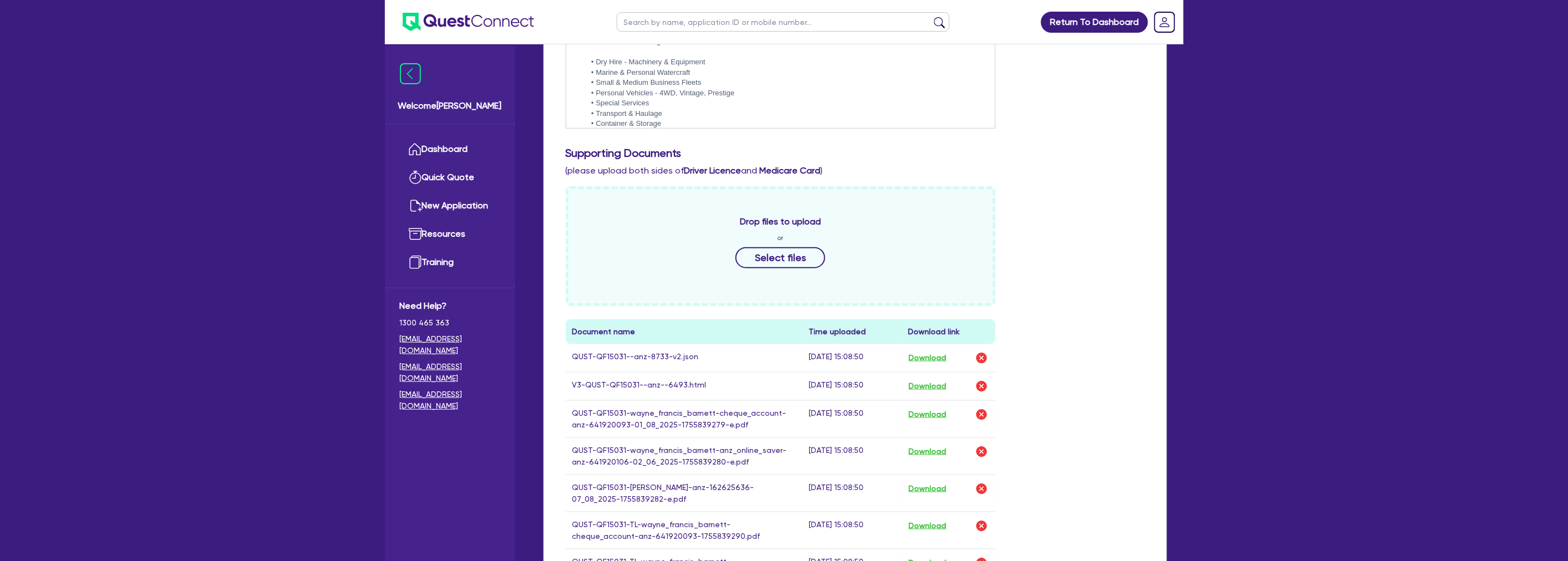
scroll to position [370, 0]
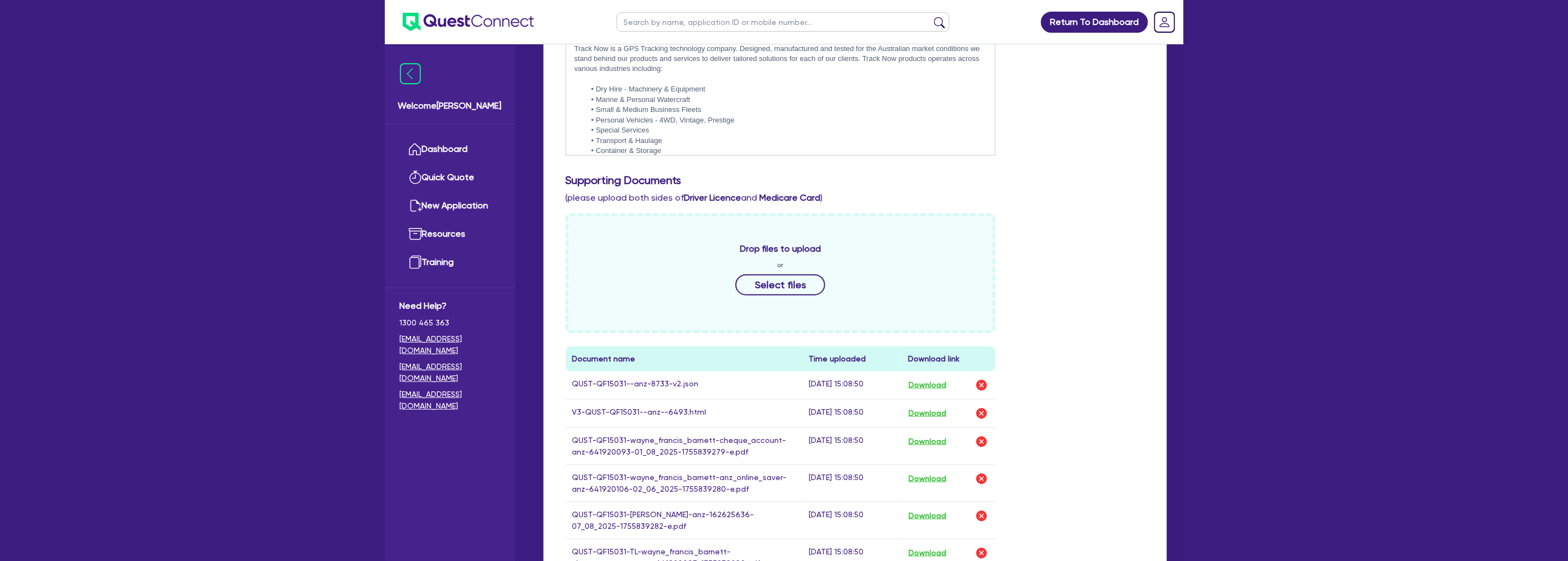
click at [925, 415] on button "Download" at bounding box center [927, 414] width 39 height 14
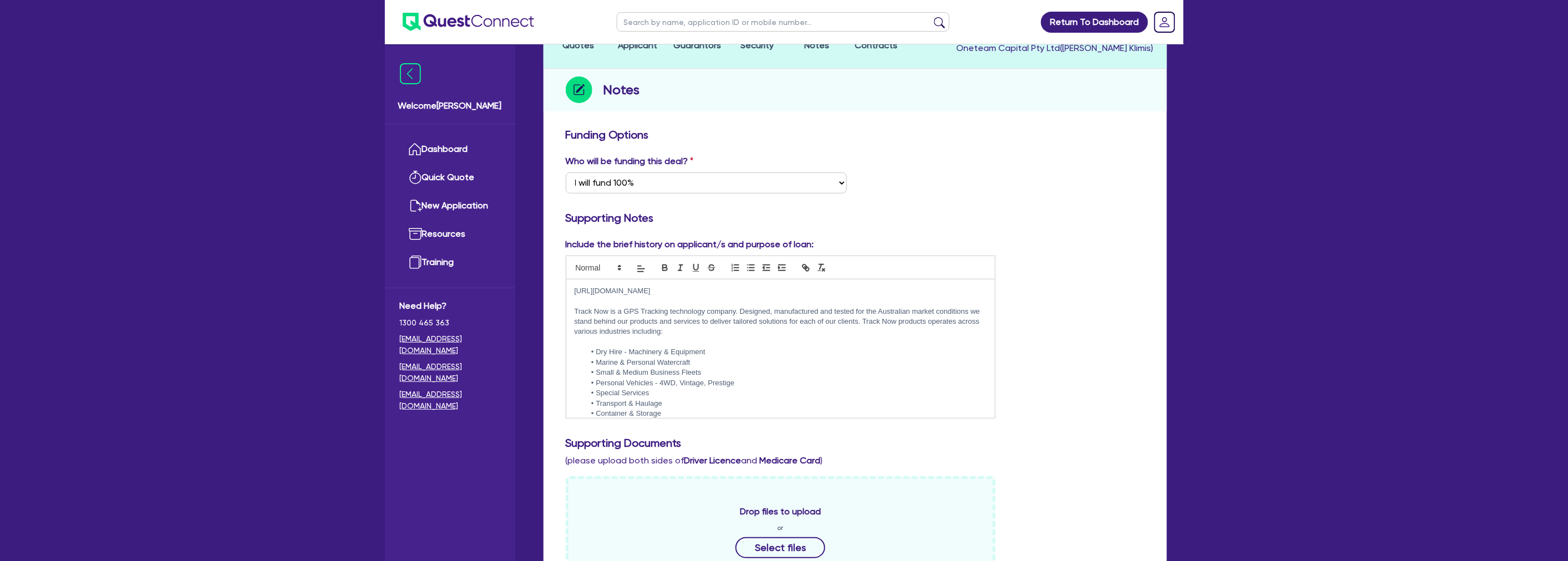
scroll to position [0, 0]
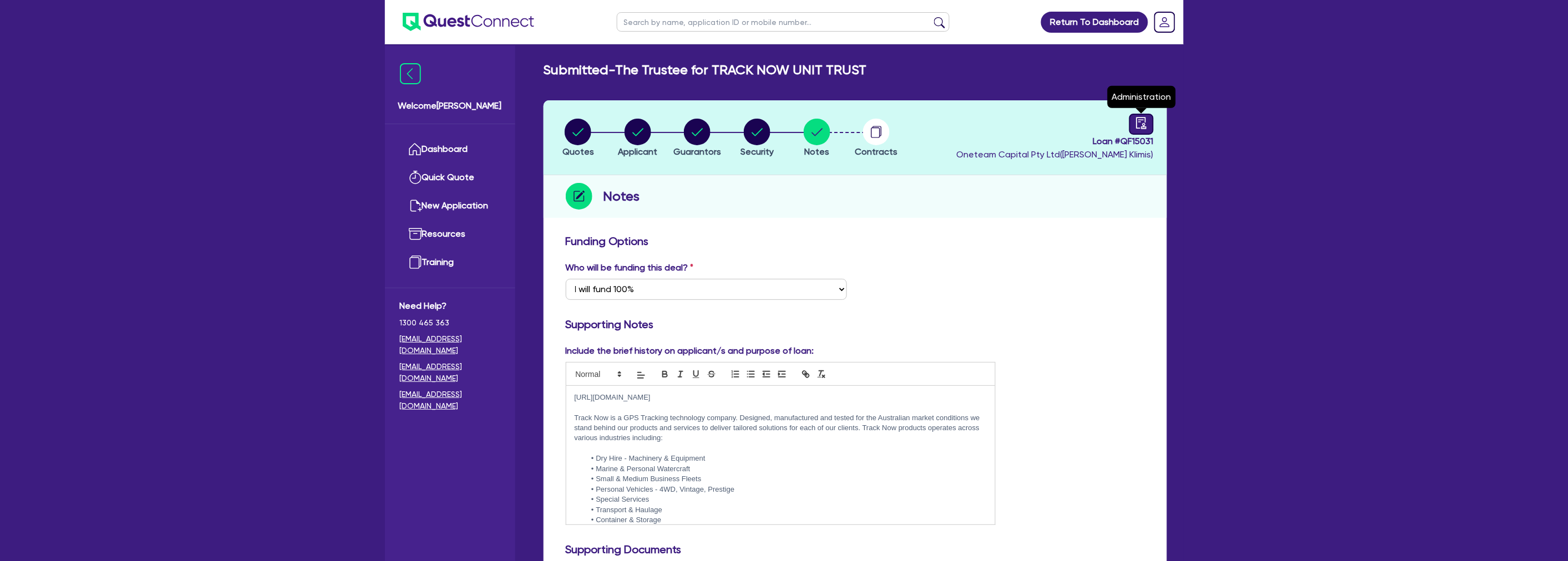
click at [1140, 117] on icon "audit" at bounding box center [1141, 123] width 12 height 12
select select "SUBMITTED_NEW"
select select "Quest Finance - Platform Funding"
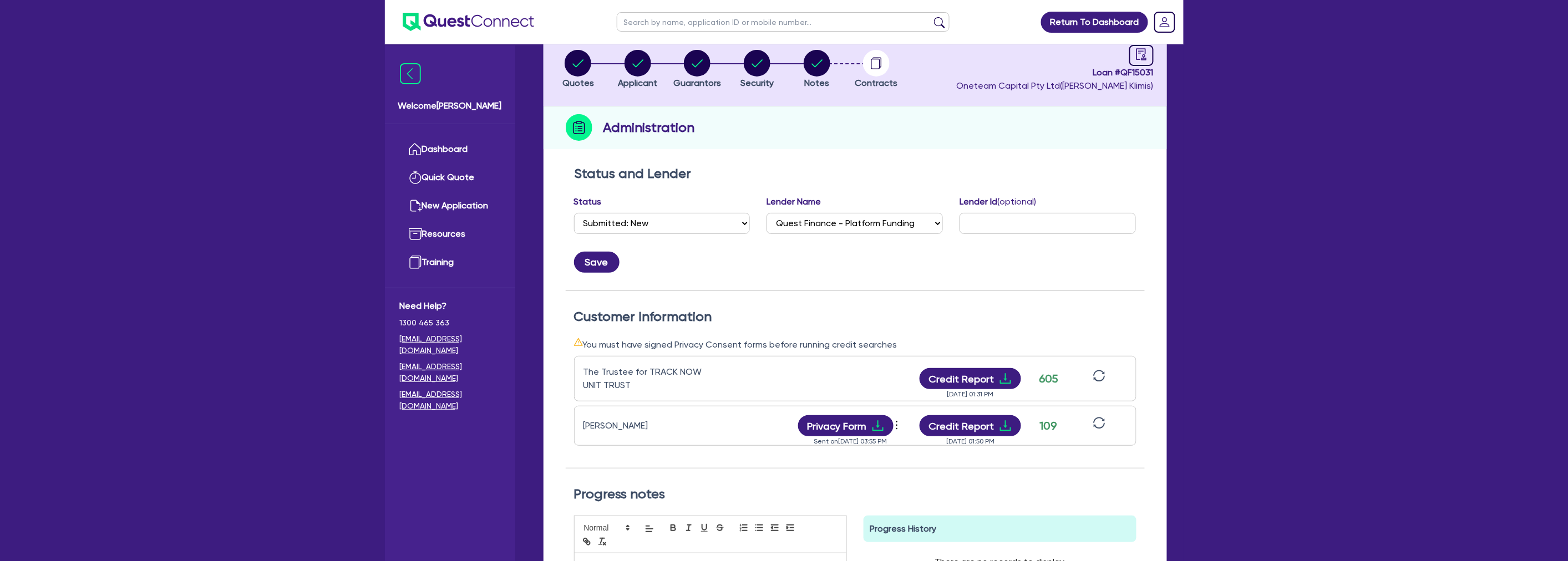
scroll to position [185, 0]
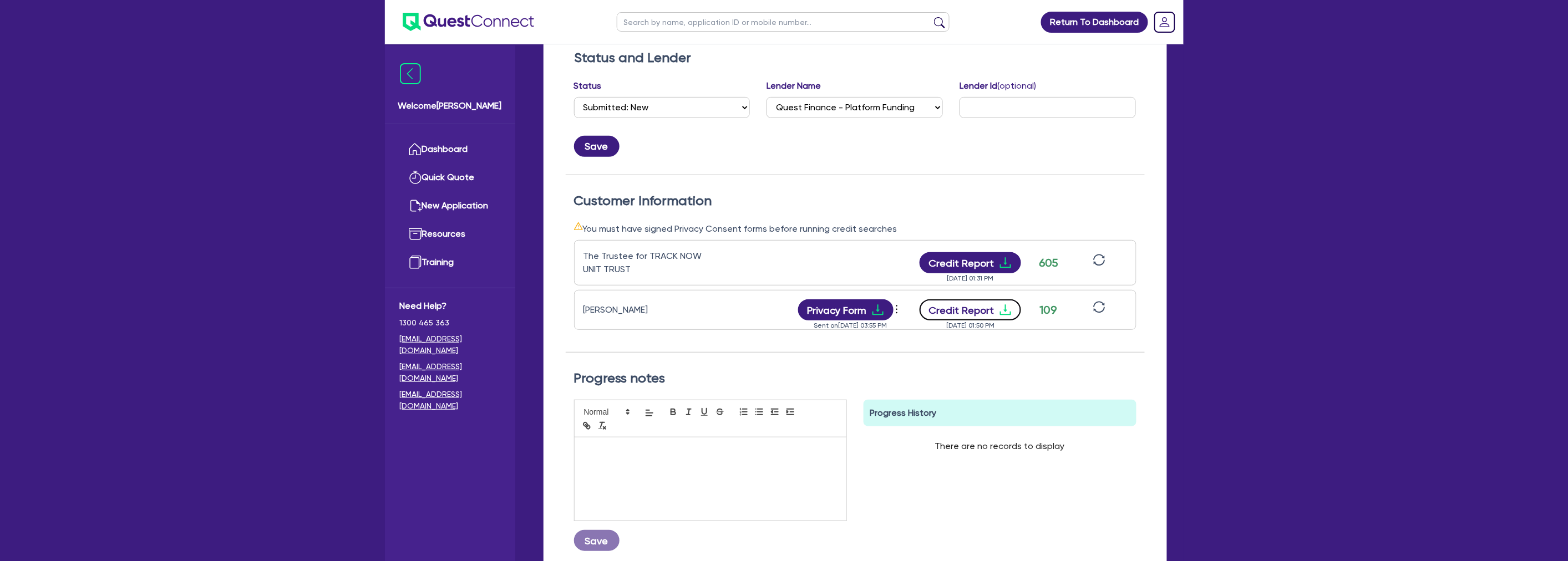
click at [1002, 308] on icon "download" at bounding box center [1005, 310] width 13 height 13
click at [1381, 294] on div "Return To Dashboard Edit Profile Logout Welcome Harry Dashboard Quick Quote New…" at bounding box center [784, 241] width 1568 height 853
click at [1138, 198] on div "Customer Information You must have signed Privacy Consent forms before running …" at bounding box center [855, 273] width 579 height 160
click at [1007, 308] on icon "download" at bounding box center [1005, 310] width 13 height 13
